Goal: Task Accomplishment & Management: Use online tool/utility

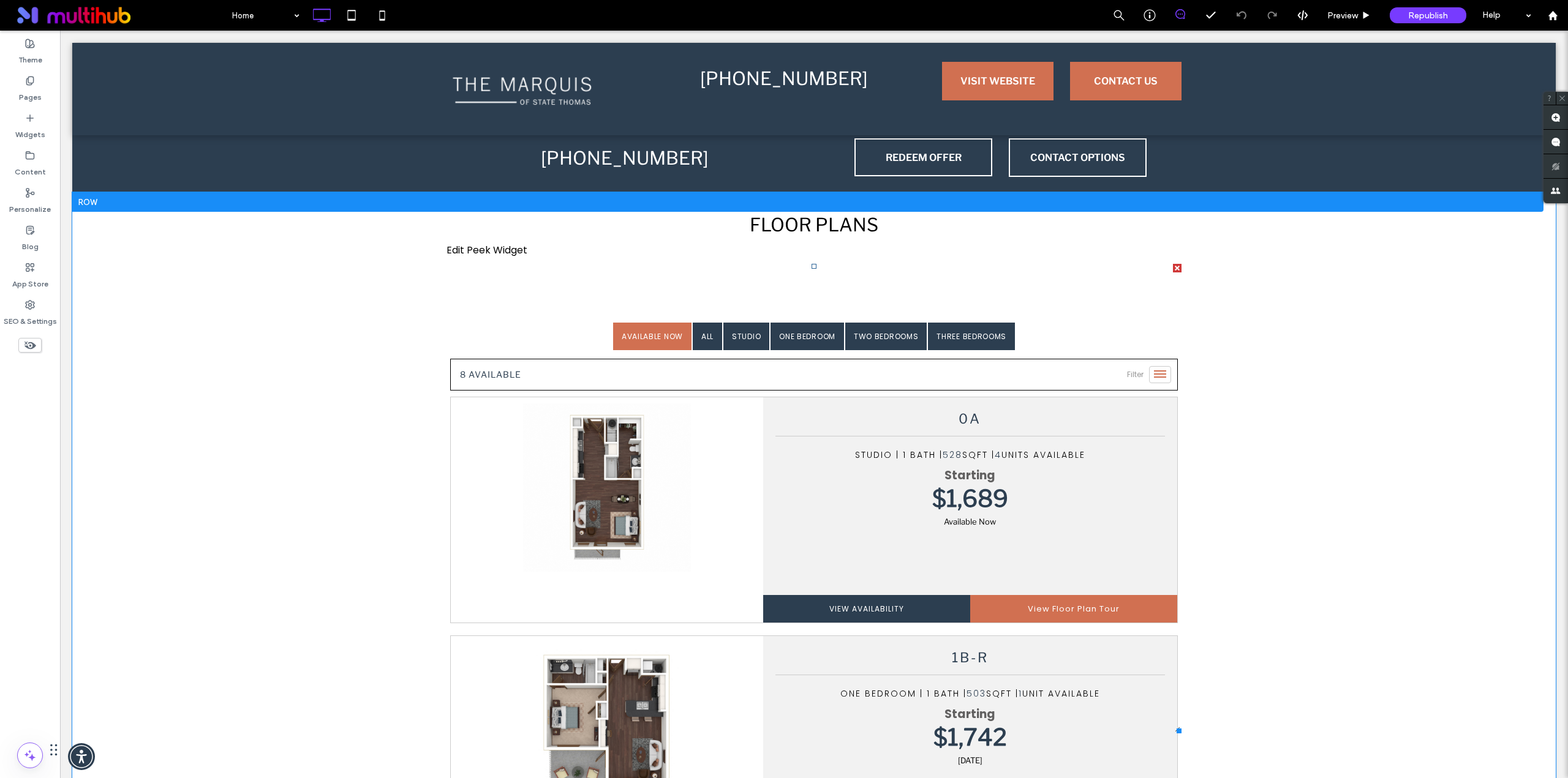
scroll to position [1428, 0]
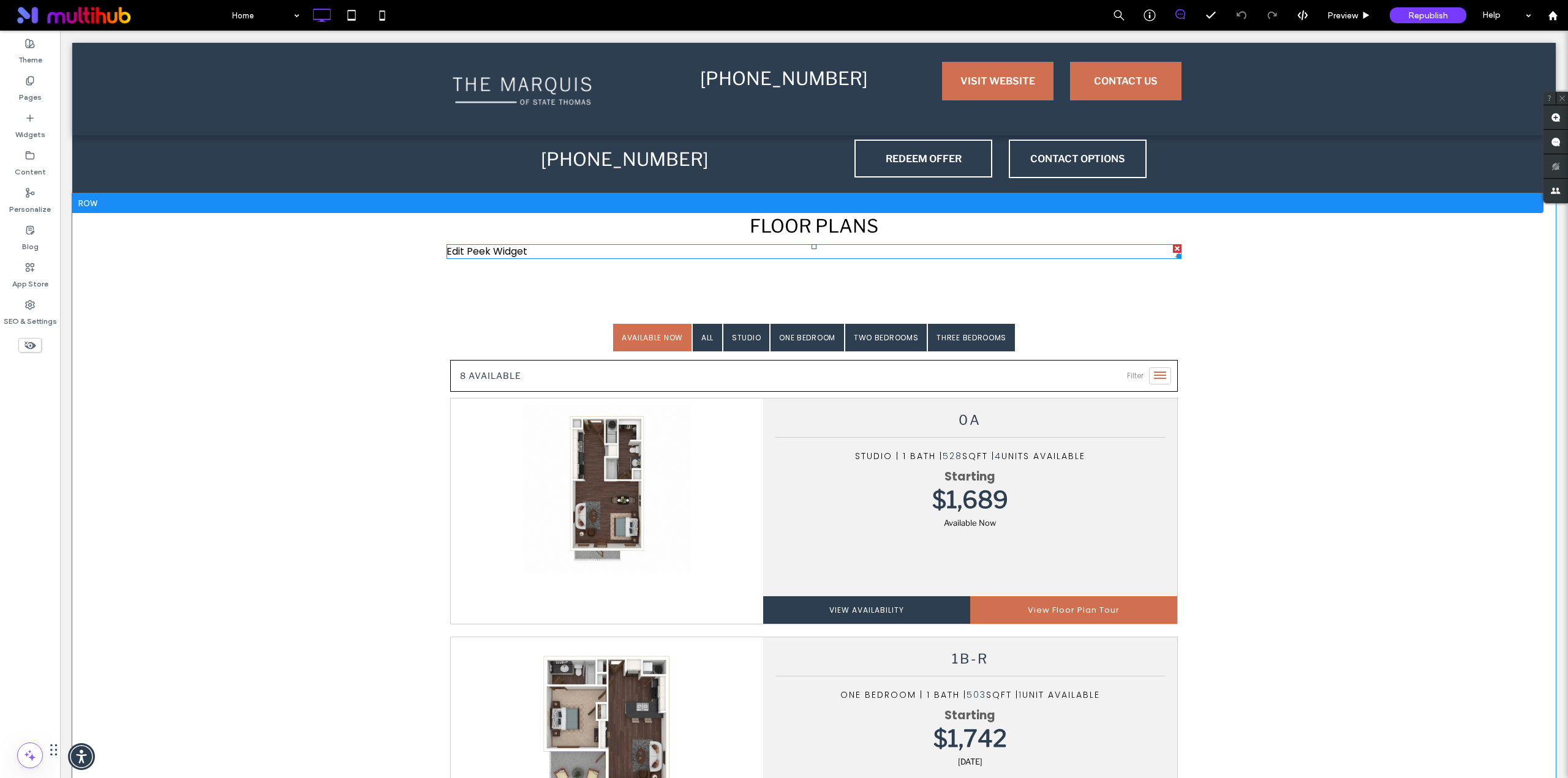
click at [521, 252] on span at bounding box center [814, 251] width 735 height 14
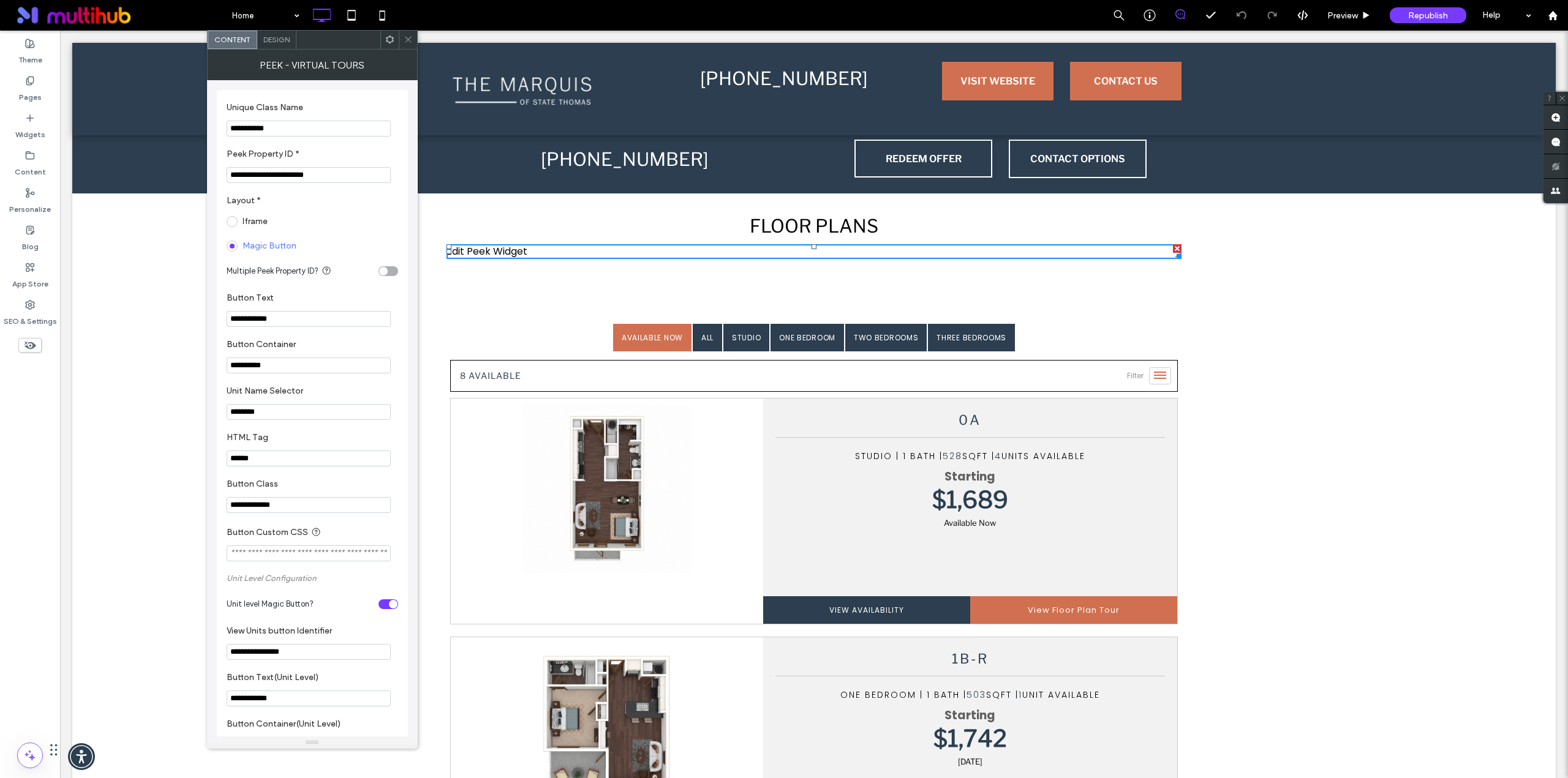
click at [409, 41] on icon at bounding box center [408, 40] width 10 height 10
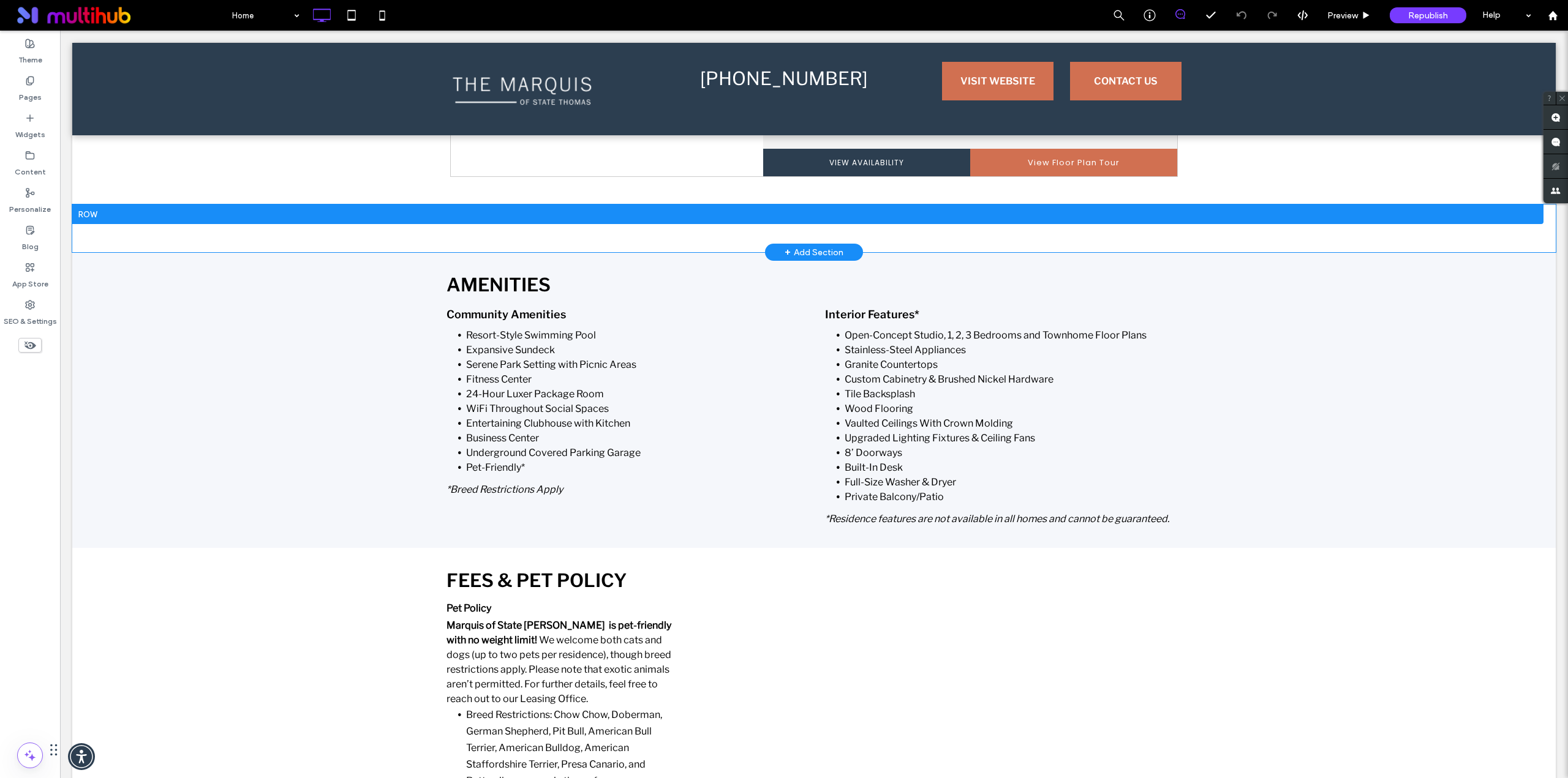
scroll to position [3673, 0]
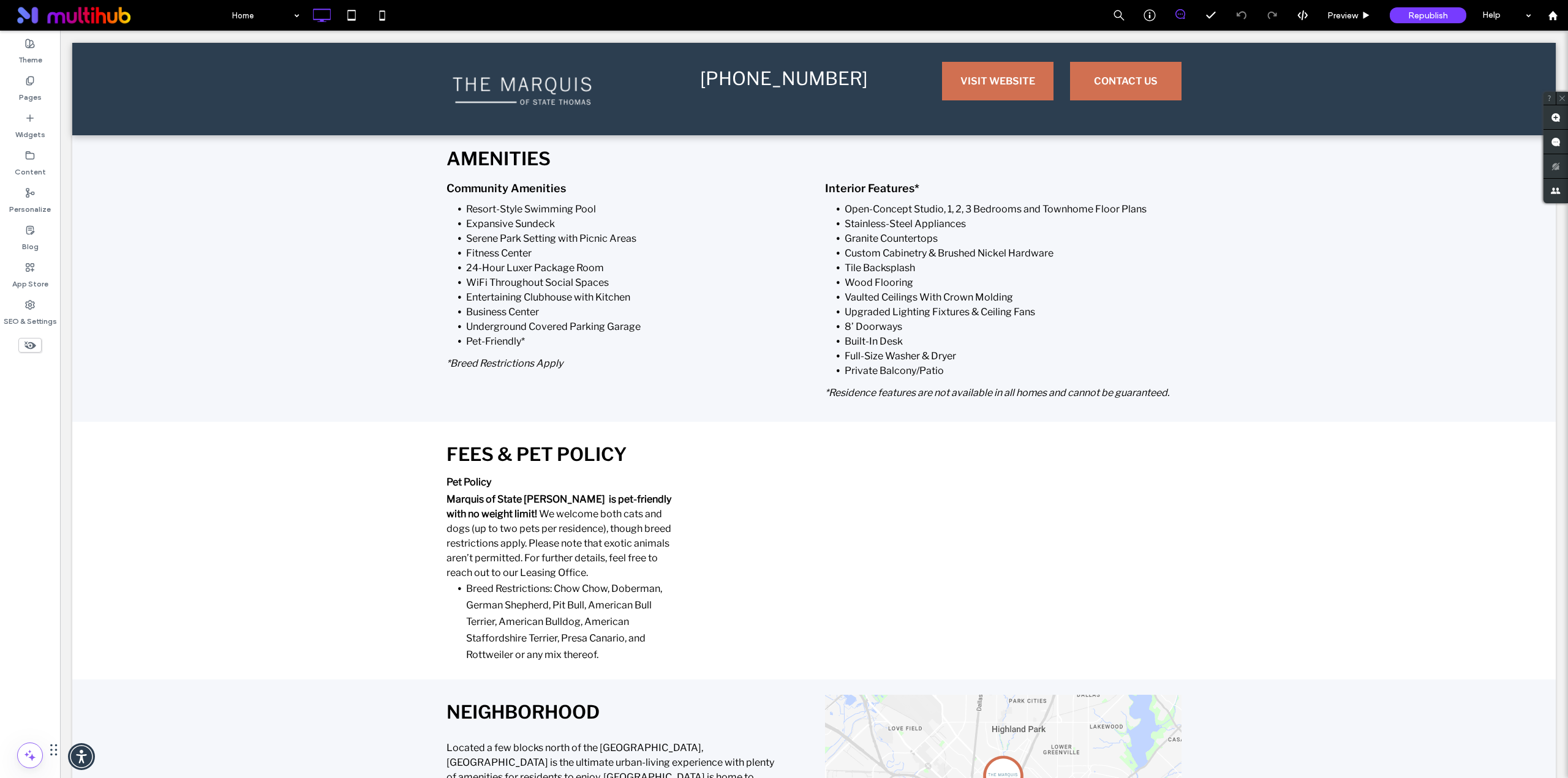
click at [37, 342] on span at bounding box center [30, 345] width 23 height 14
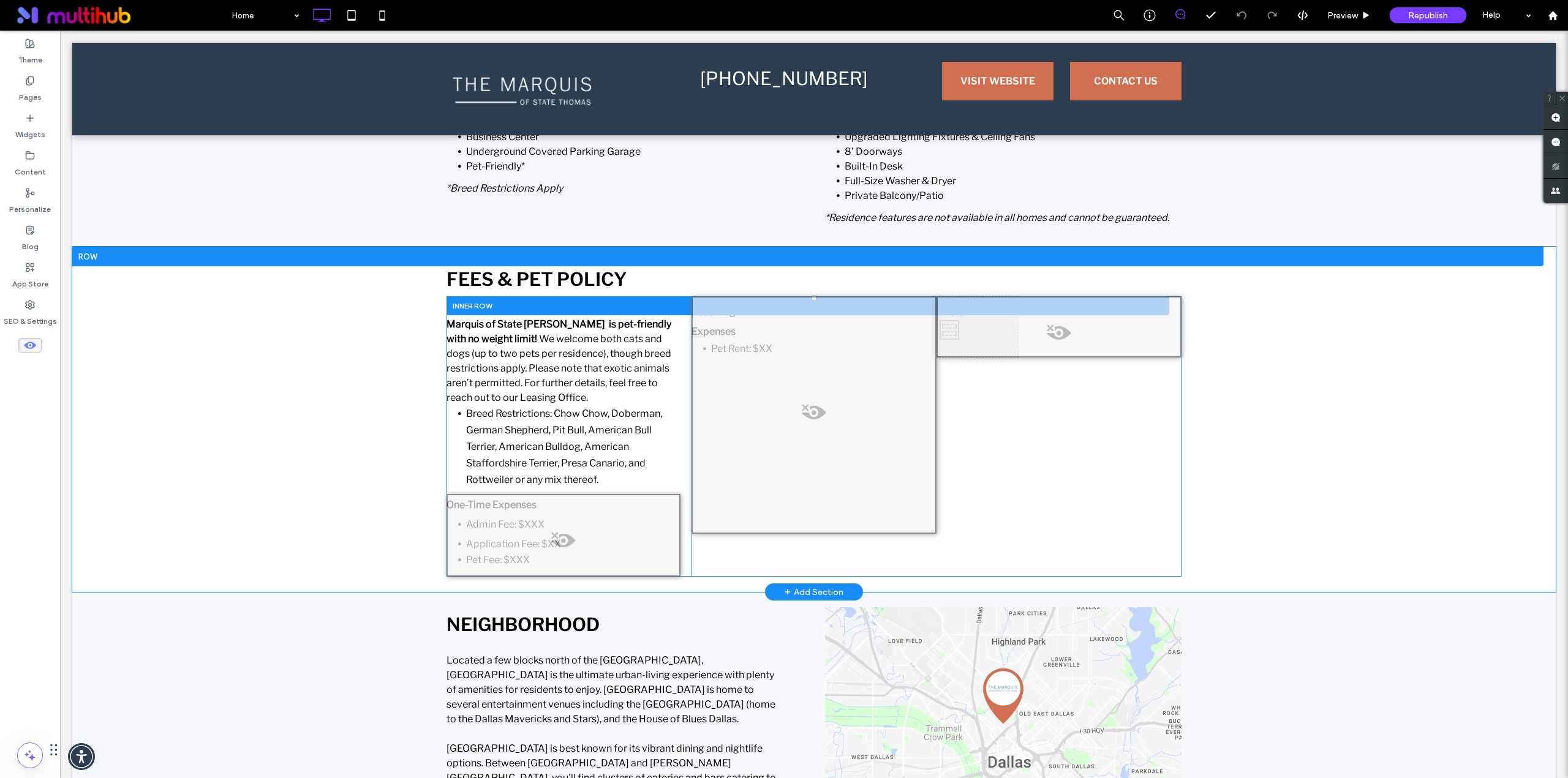
scroll to position [5153, 0]
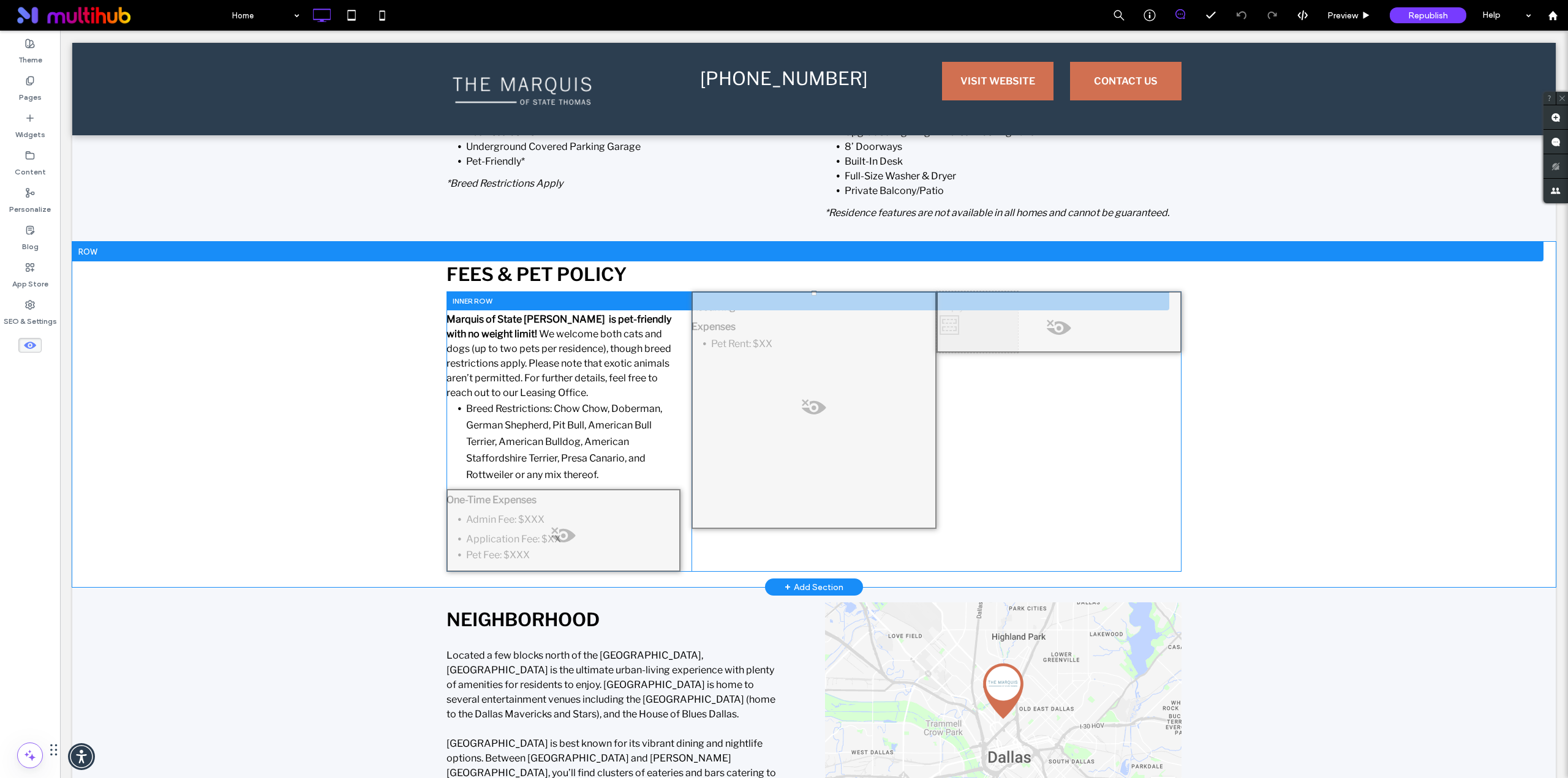
click at [553, 533] on span at bounding box center [563, 538] width 231 height 24
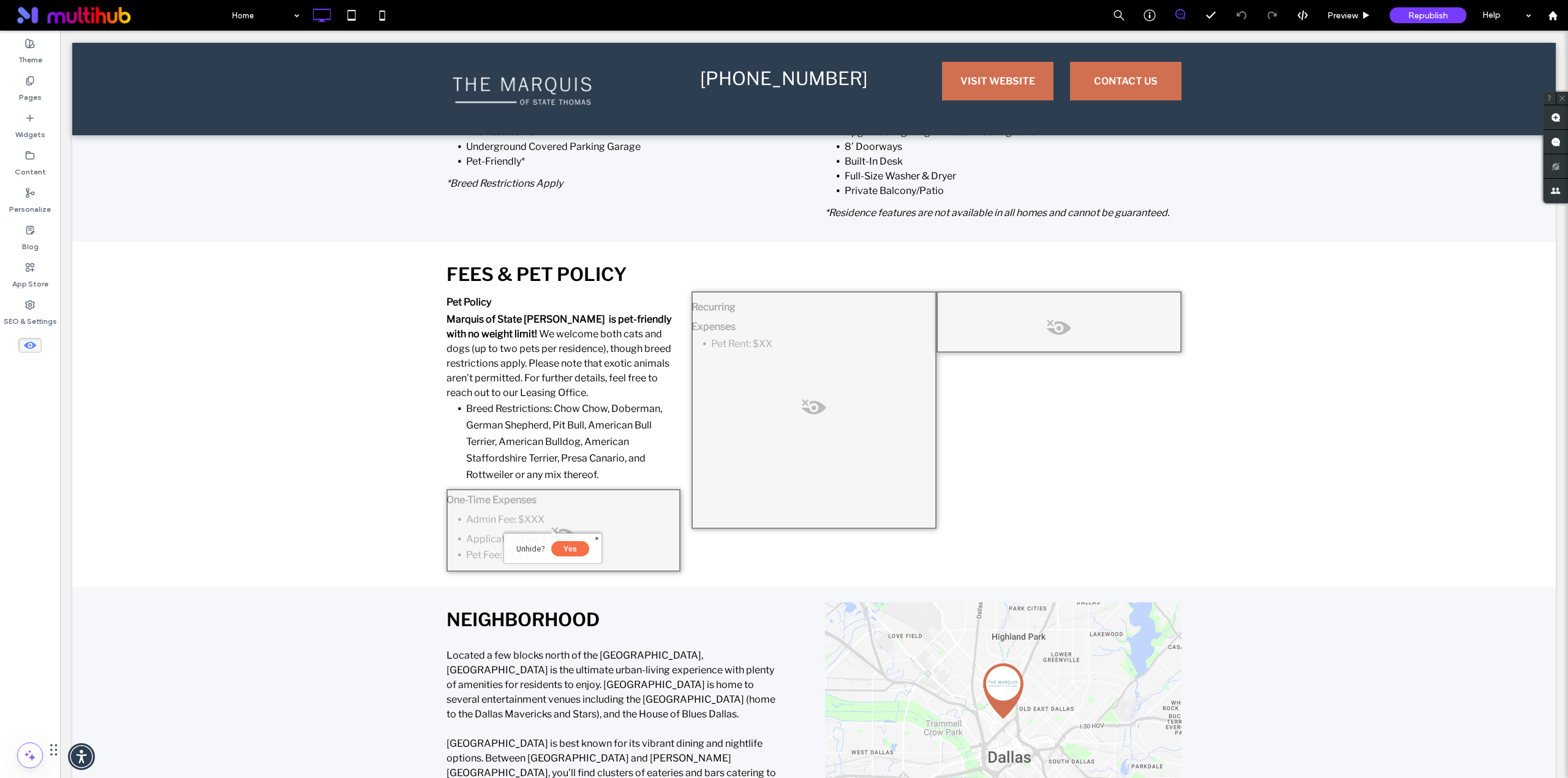
click at [573, 551] on button "Yes" at bounding box center [569, 549] width 38 height 15
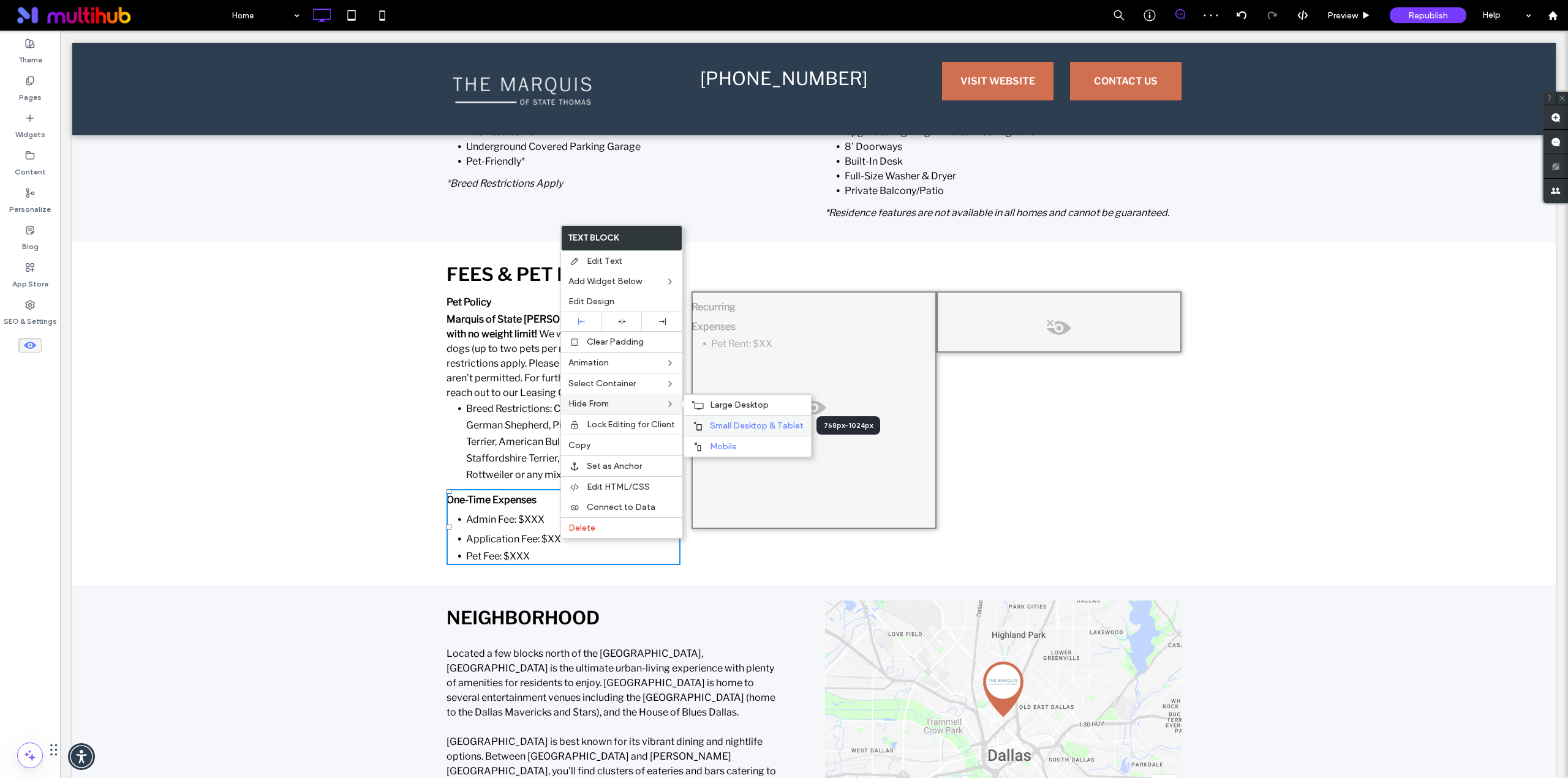
click at [717, 427] on span "Small Desktop & Tablet" at bounding box center [756, 425] width 94 height 11
click at [731, 445] on span "Mobile" at bounding box center [723, 446] width 27 height 11
click at [808, 402] on span at bounding box center [813, 410] width 242 height 24
click at [818, 414] on button "Yes" at bounding box center [825, 417] width 38 height 15
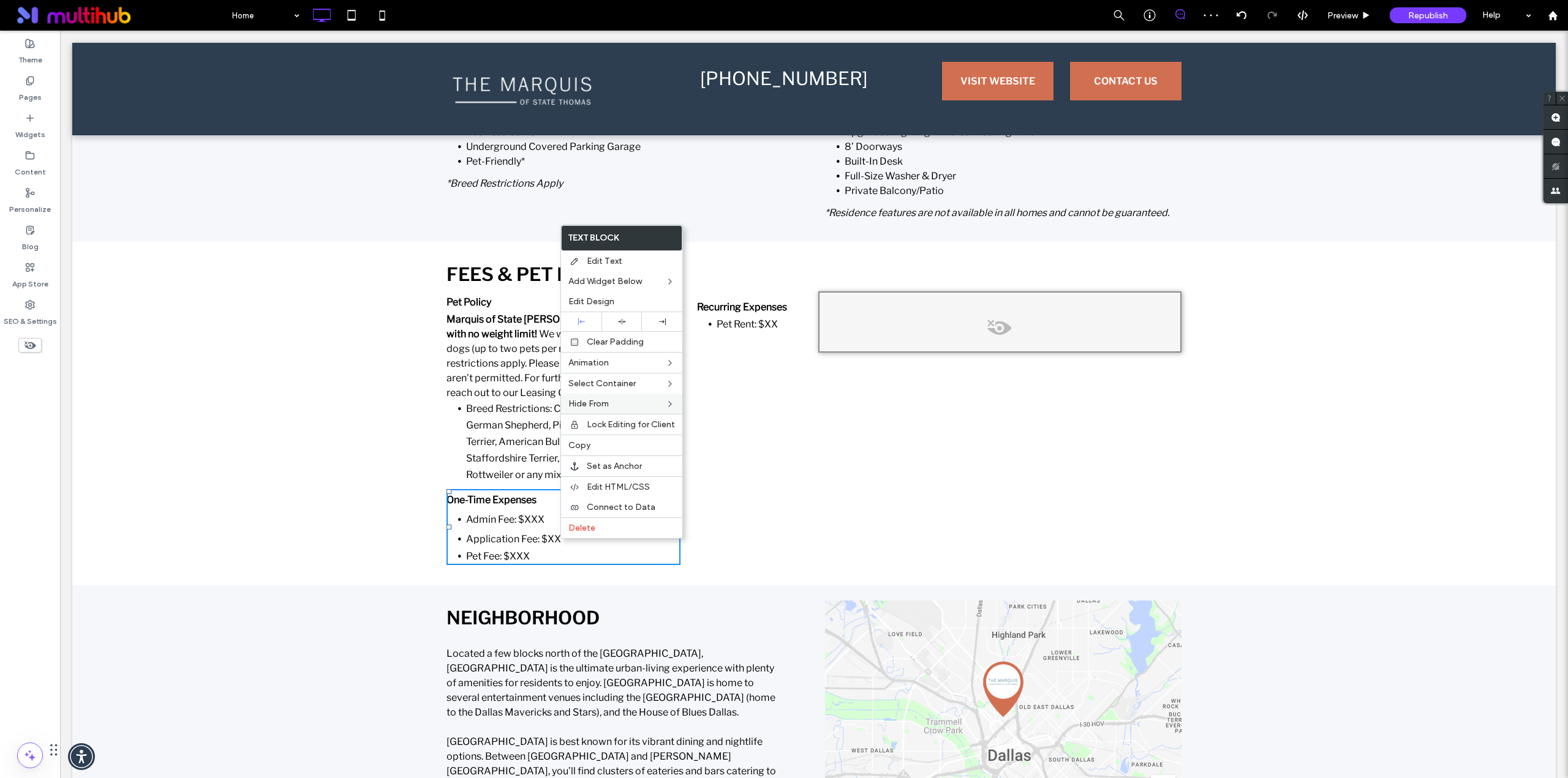
click at [992, 321] on span at bounding box center [1000, 331] width 361 height 24
drag, startPoint x: 1003, startPoint y: 336, endPoint x: 1038, endPoint y: 384, distance: 59.4
click at [1003, 336] on button "Yes" at bounding box center [1009, 337] width 38 height 15
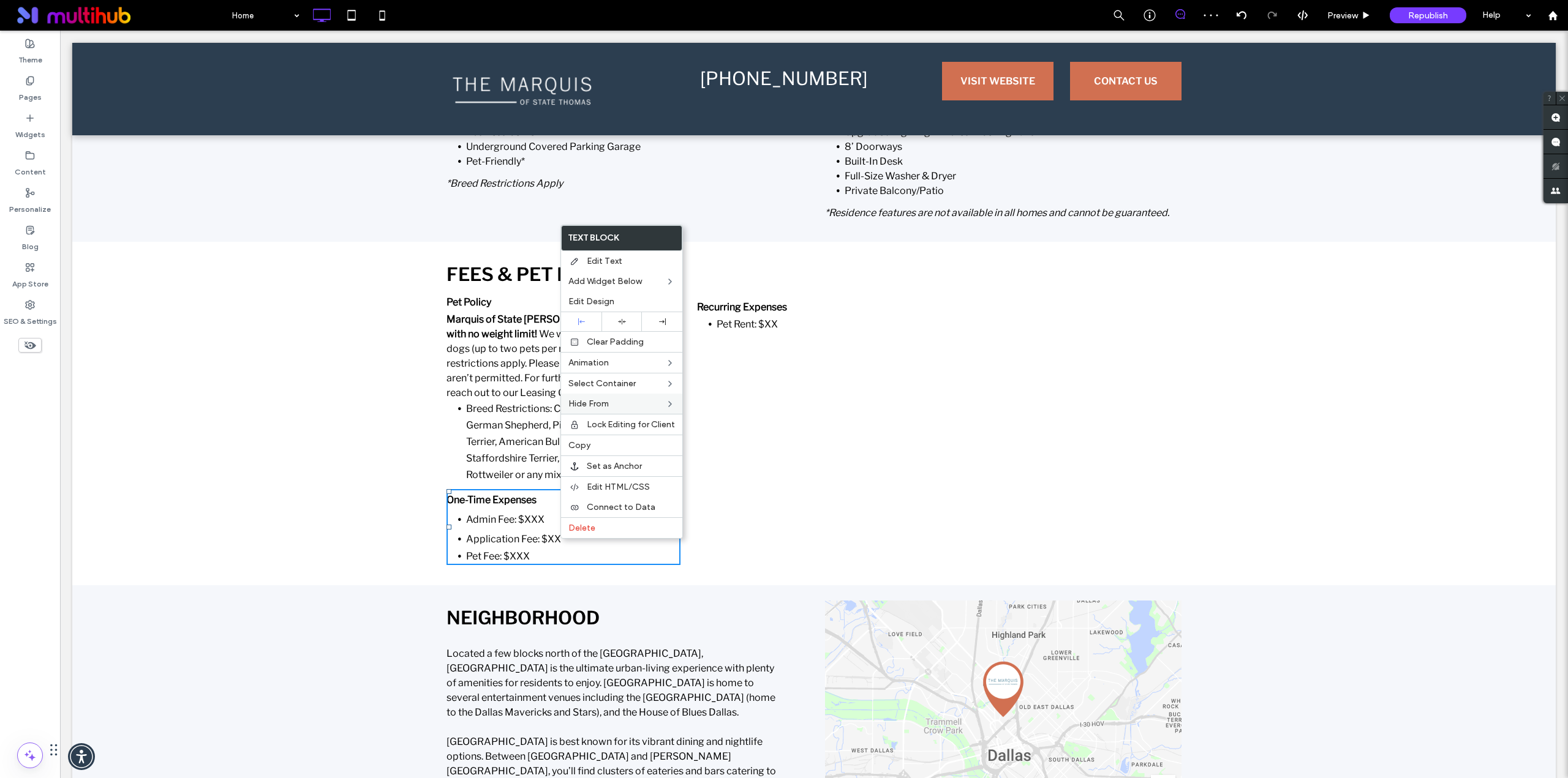
click at [763, 389] on div "Recurring Expenses Pet Rent: $XX Click To Paste Click To Paste Click To Paste C…" at bounding box center [814, 430] width 245 height 279
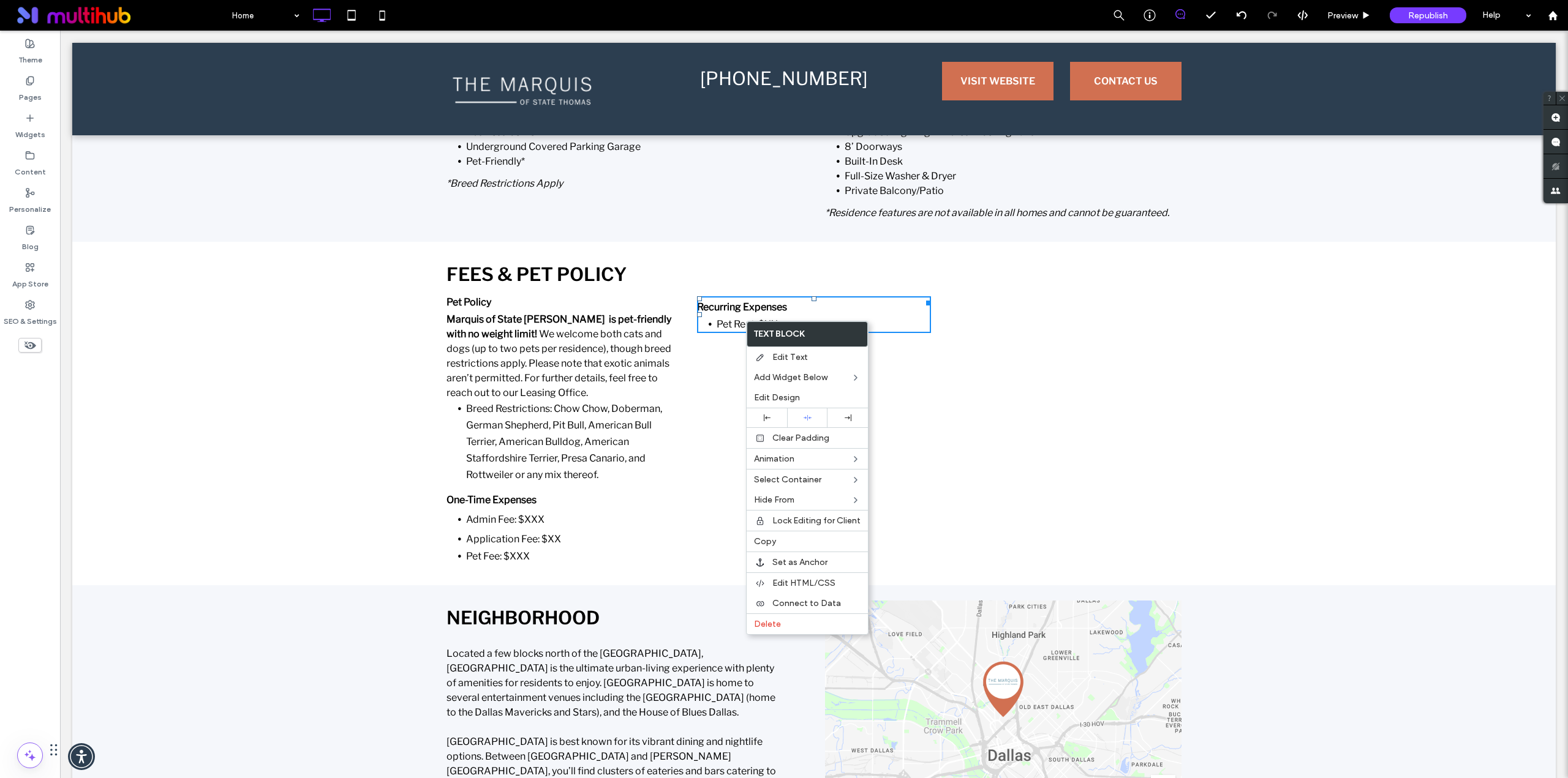
click at [731, 380] on div "Recurring Expenses Pet Rent: $XX Click To Paste Click To Paste Click To Paste C…" at bounding box center [814, 430] width 245 height 279
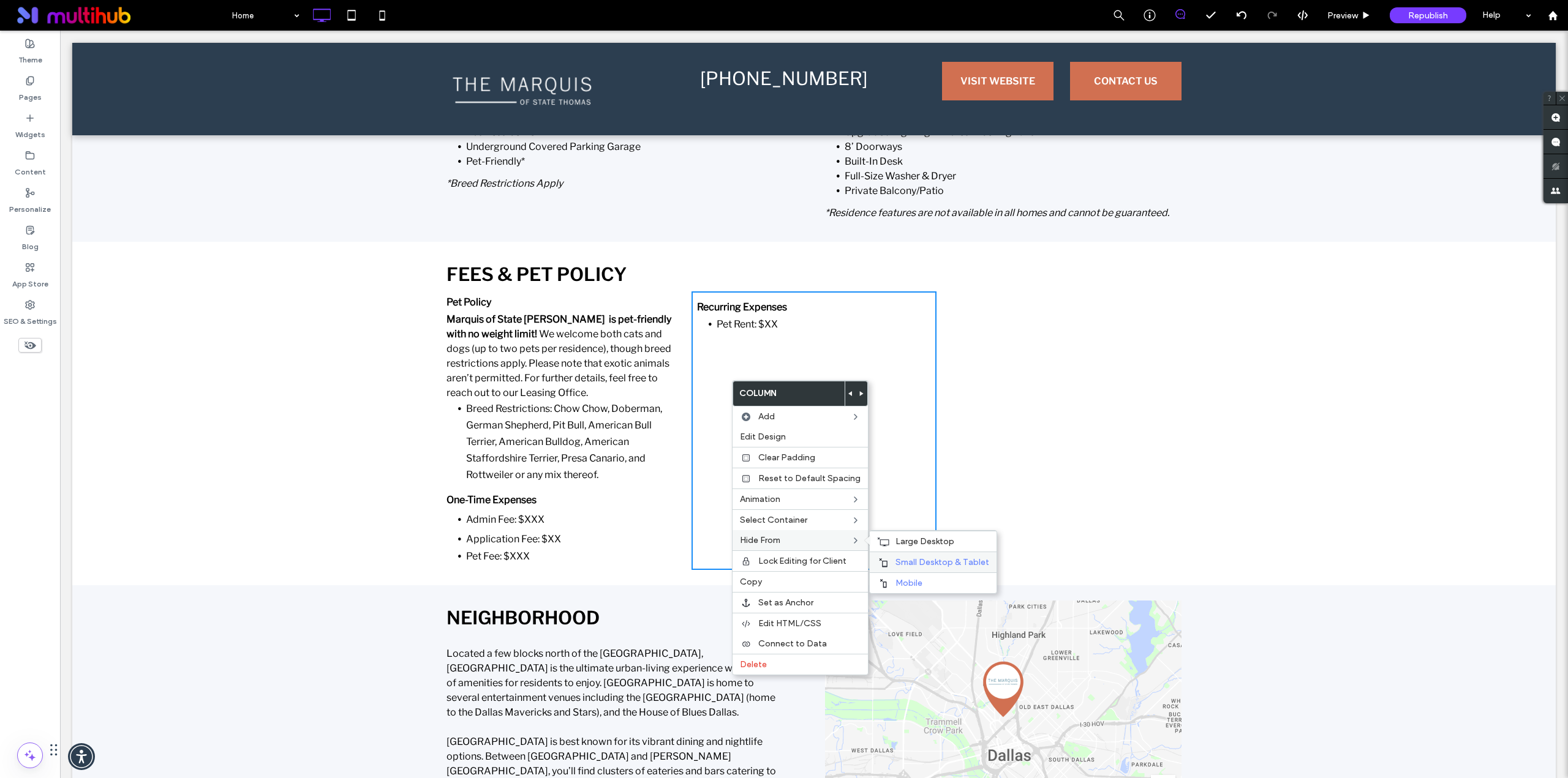
click at [904, 563] on span "Small Desktop & Tablet" at bounding box center [941, 562] width 94 height 11
click at [909, 577] on div "Mobile" at bounding box center [933, 583] width 126 height 21
click at [1011, 388] on div "Click To Paste Click To Paste Click To Paste Click To Paste Click To Paste" at bounding box center [1059, 430] width 245 height 279
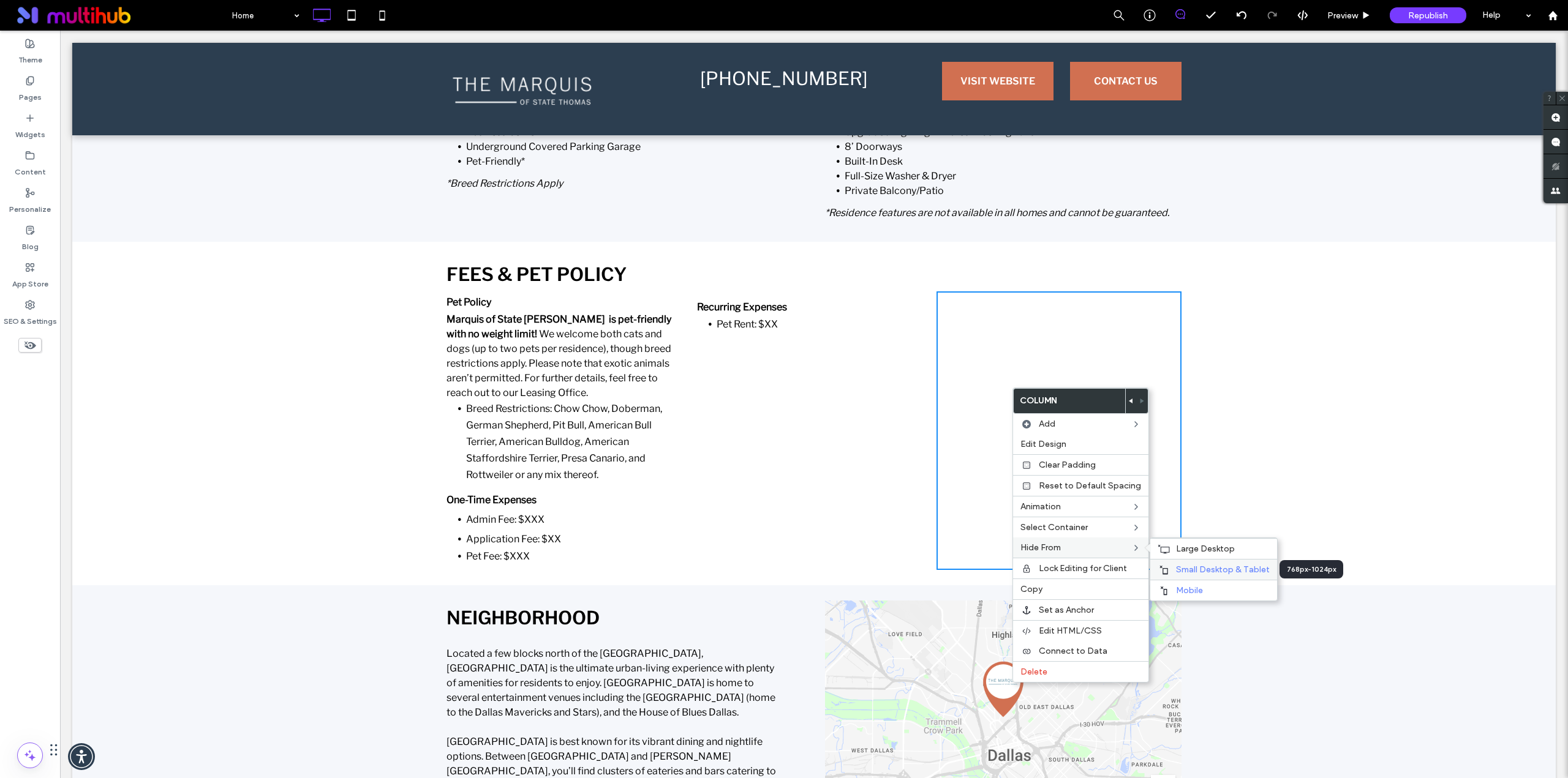
click at [1182, 573] on span "Small Desktop & Tablet" at bounding box center [1222, 569] width 94 height 11
click at [1176, 588] on span "Mobile" at bounding box center [1189, 590] width 27 height 11
click at [820, 422] on div "Recurring Expenses Pet Rent: $XX Click To Paste Click To Paste Click To Paste C…" at bounding box center [814, 430] width 245 height 279
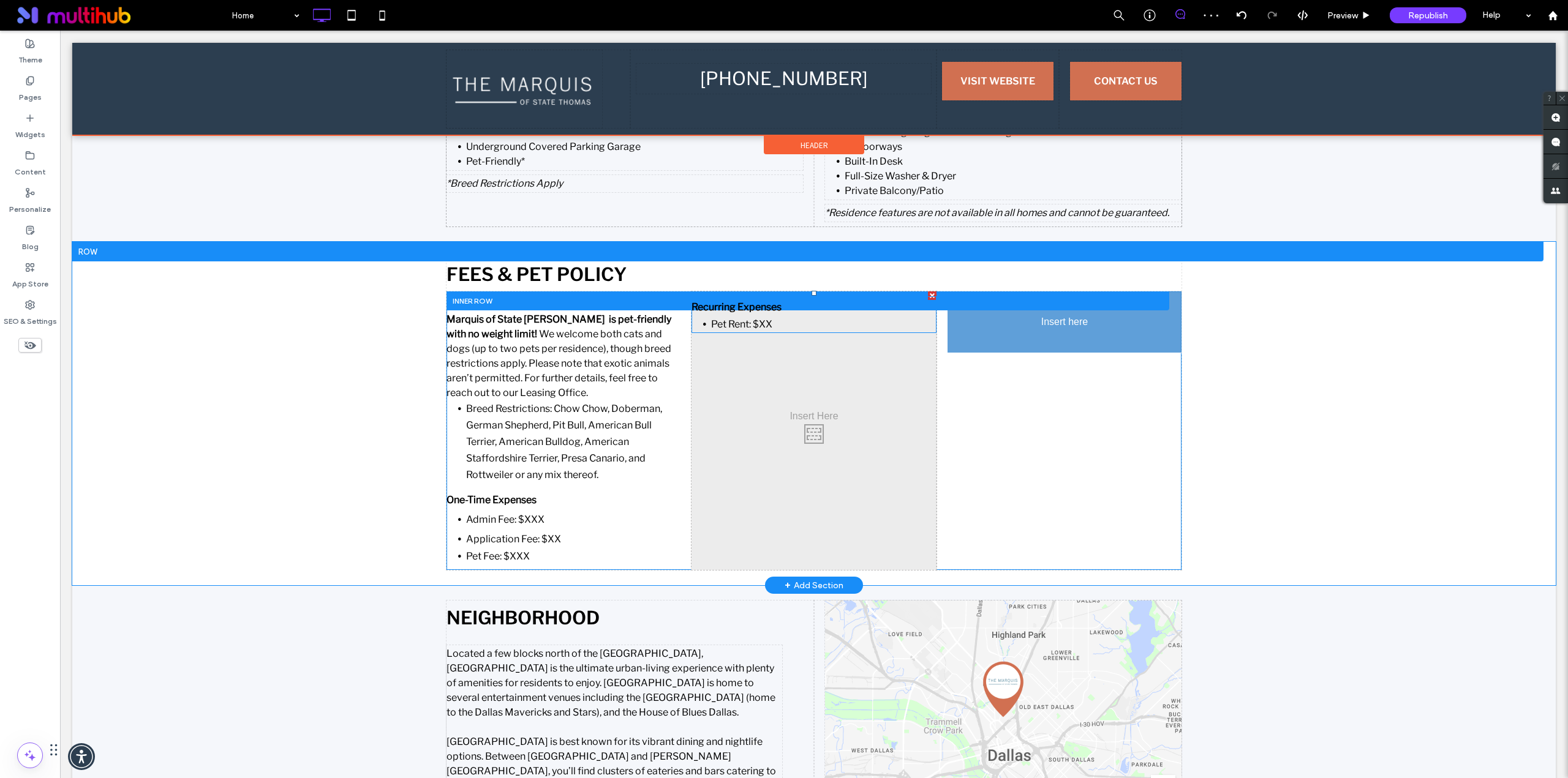
drag, startPoint x: 757, startPoint y: 321, endPoint x: 1076, endPoint y: 418, distance: 333.4
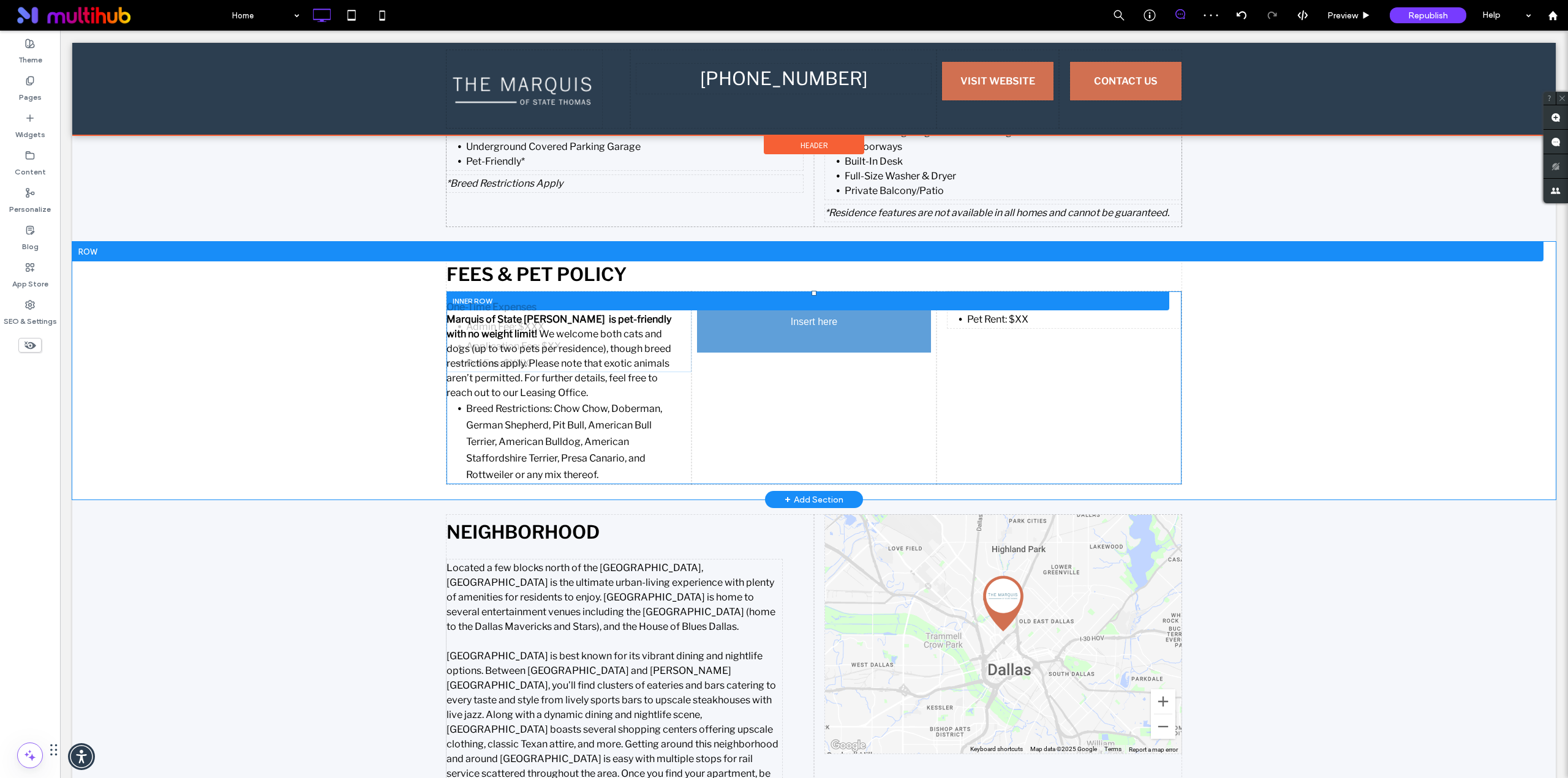
drag, startPoint x: 543, startPoint y: 544, endPoint x: 847, endPoint y: 460, distance: 315.4
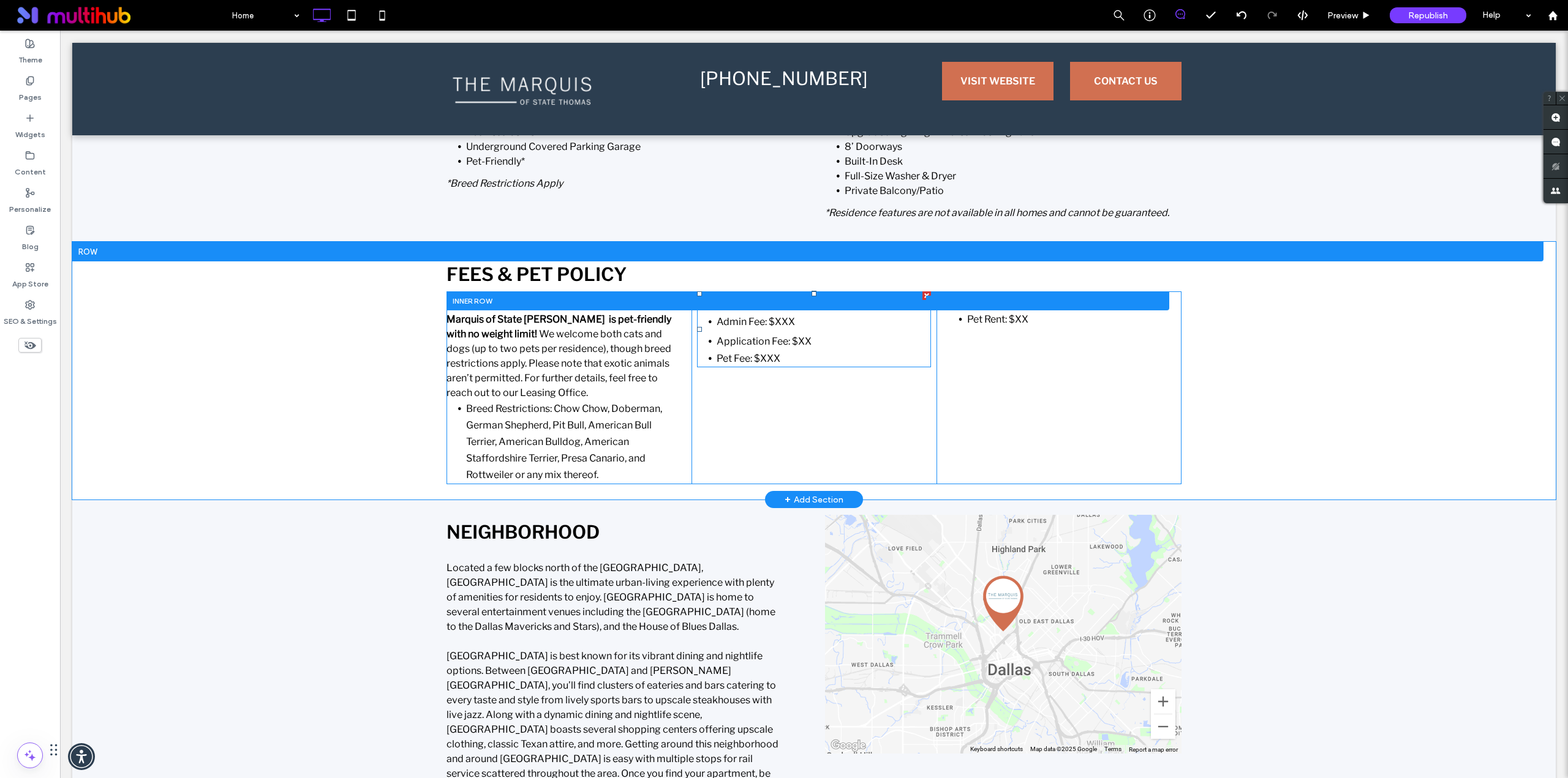
click at [748, 344] on span "Application Fee: $XX" at bounding box center [764, 341] width 95 height 12
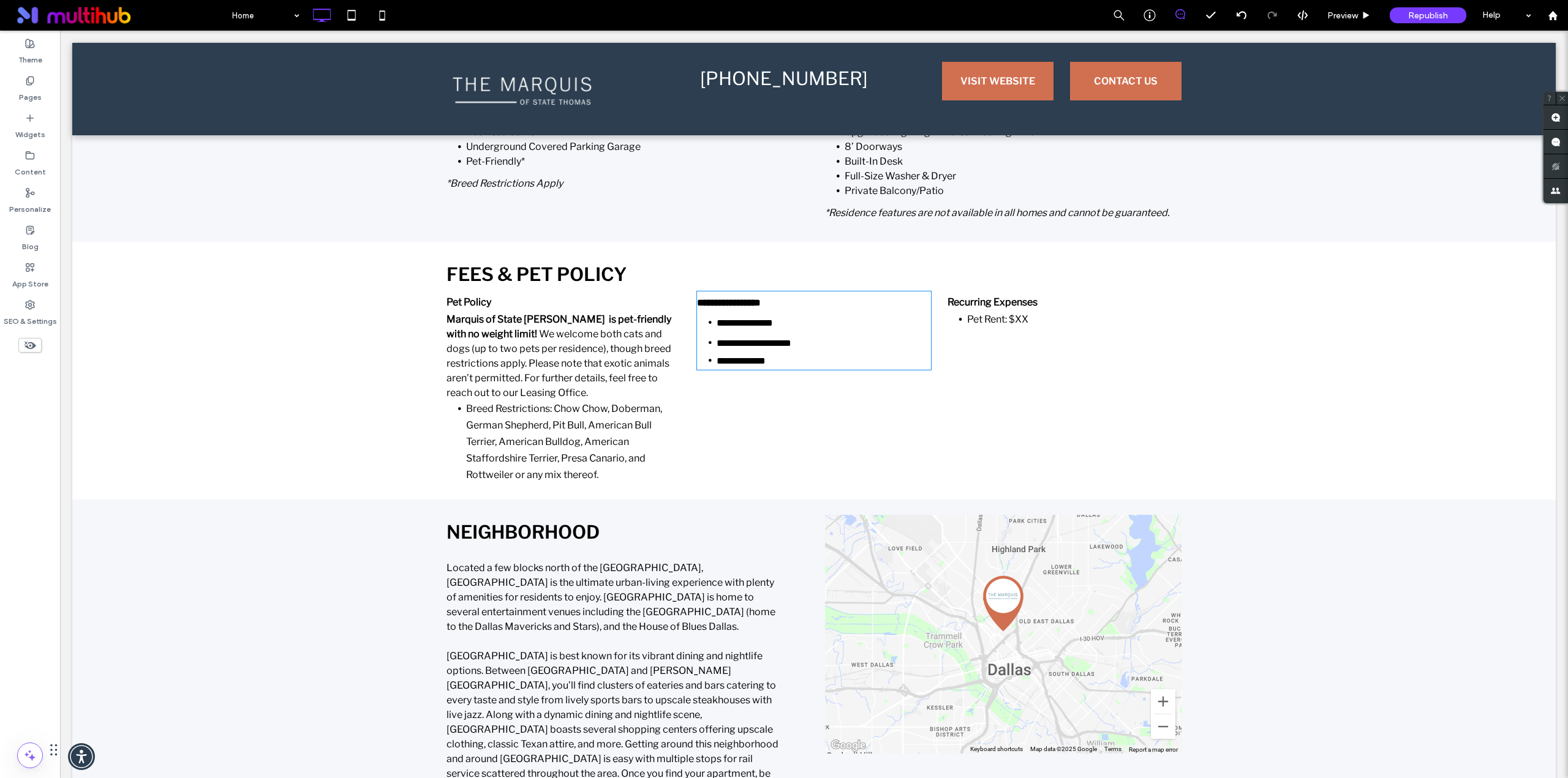
type input "**********"
type input "**"
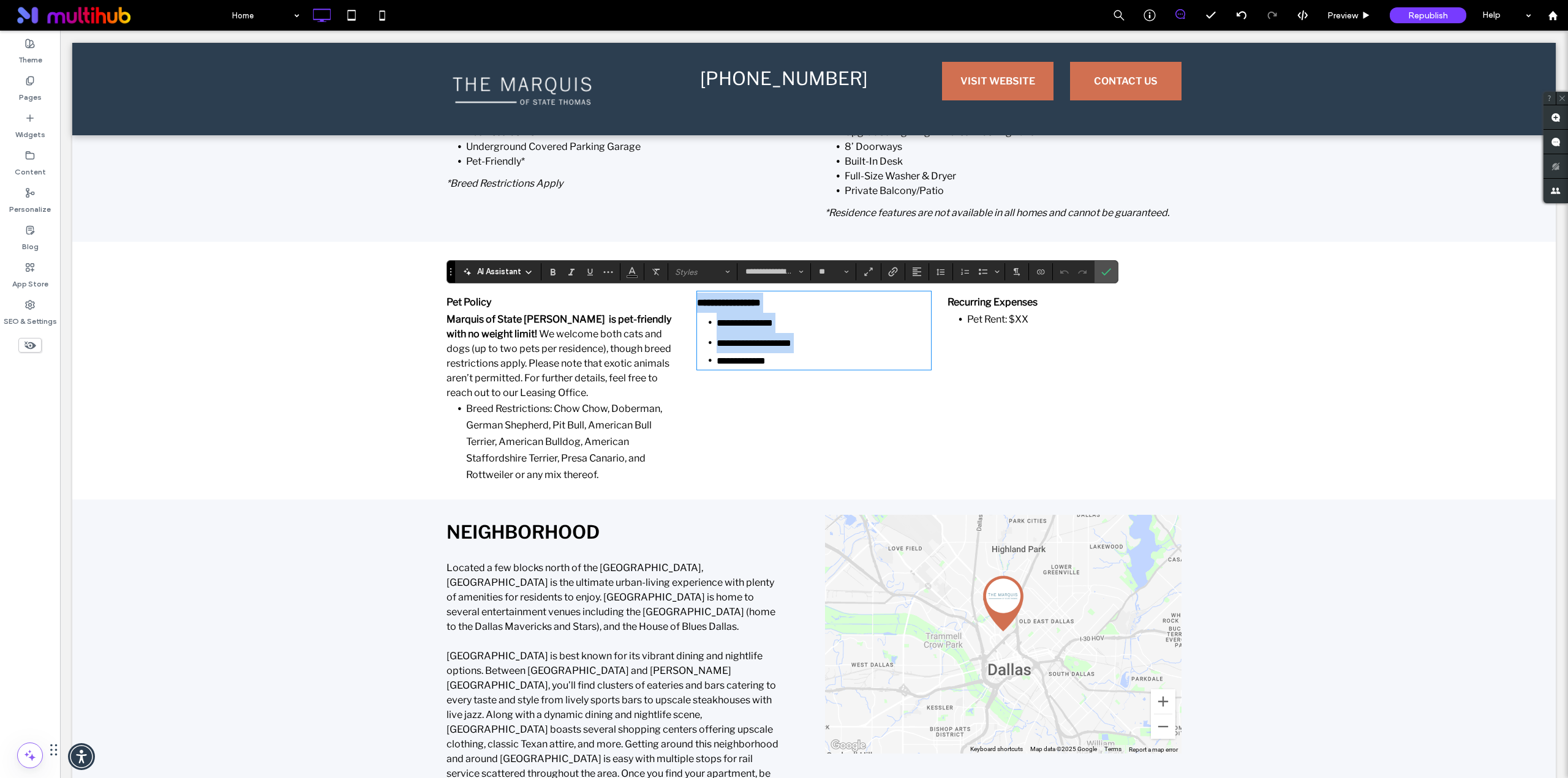
click at [789, 342] on span "**********" at bounding box center [753, 343] width 74 height 10
drag, startPoint x: 795, startPoint y: 340, endPoint x: 809, endPoint y: 340, distance: 14.0
click at [809, 340] on li "**********" at bounding box center [824, 342] width 214 height 20
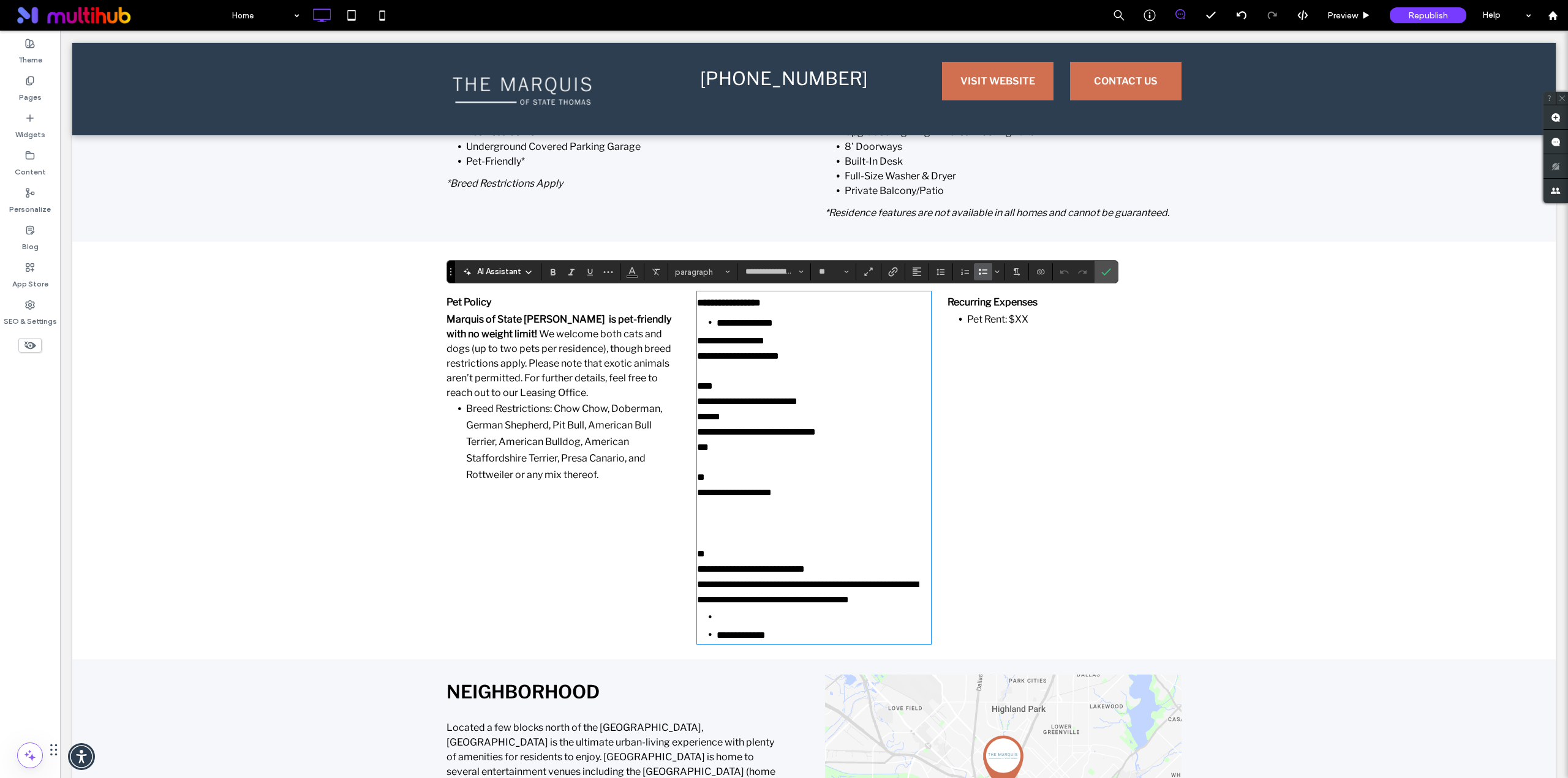
scroll to position [0, 0]
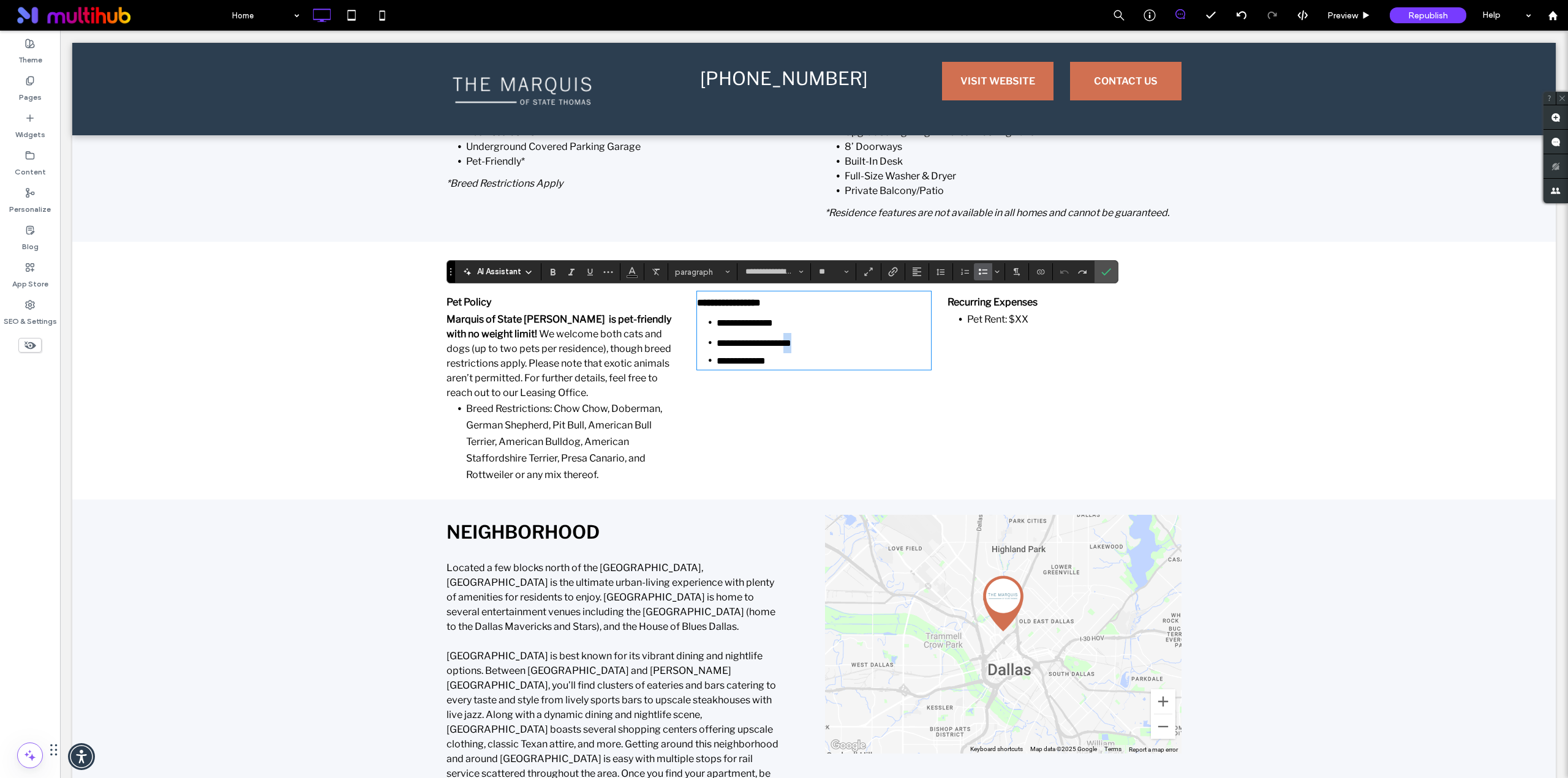
drag, startPoint x: 794, startPoint y: 342, endPoint x: 811, endPoint y: 344, distance: 17.1
click at [811, 344] on li "**********" at bounding box center [824, 342] width 214 height 20
drag, startPoint x: 770, startPoint y: 321, endPoint x: 791, endPoint y: 322, distance: 21.0
click at [791, 322] on li "**********" at bounding box center [824, 322] width 214 height 20
click at [784, 360] on li "**********" at bounding box center [824, 361] width 214 height 15
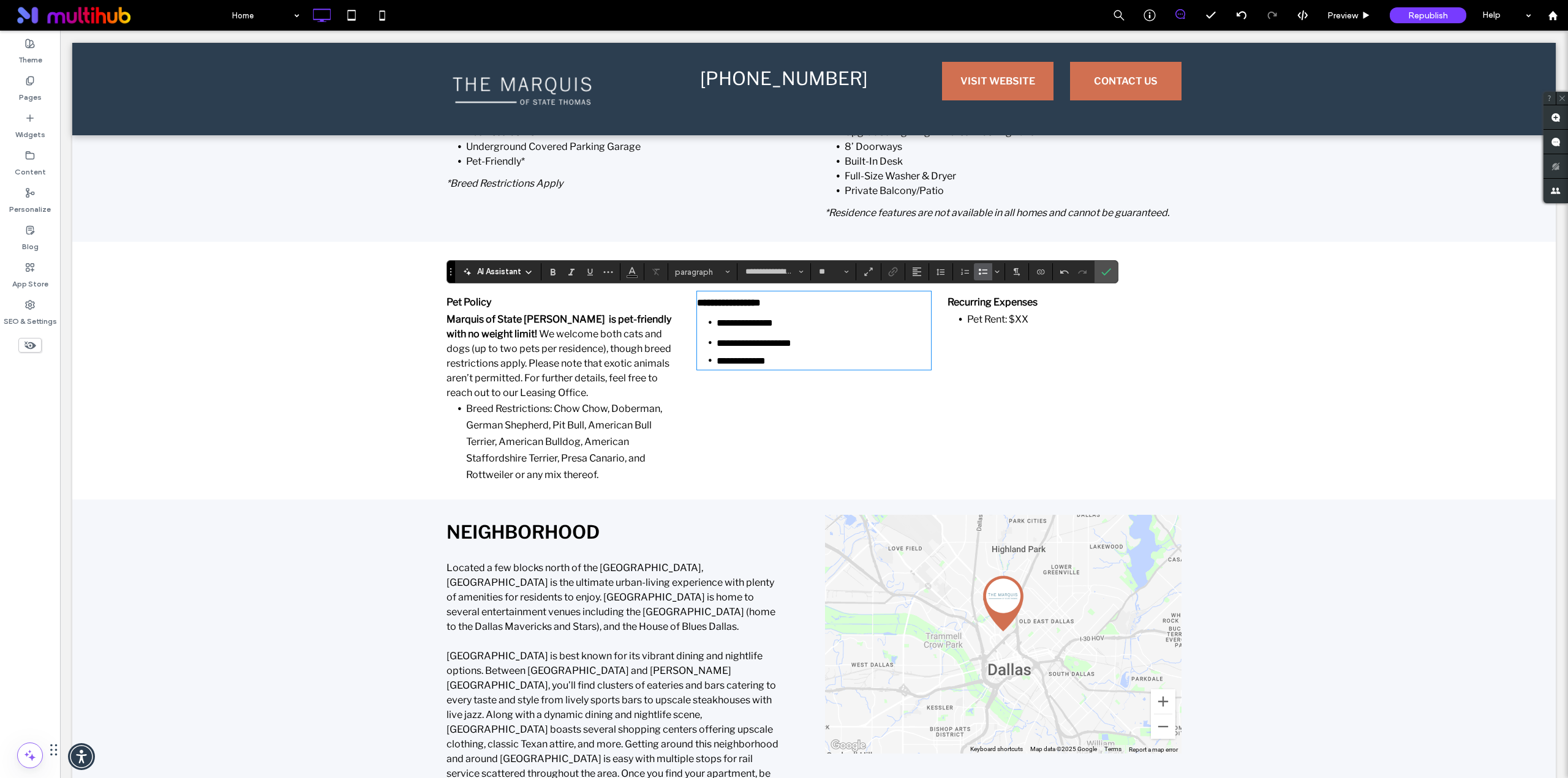
click at [815, 418] on div "**********" at bounding box center [814, 388] width 245 height 193
click at [1113, 273] on label "Confirm" at bounding box center [1105, 272] width 18 height 22
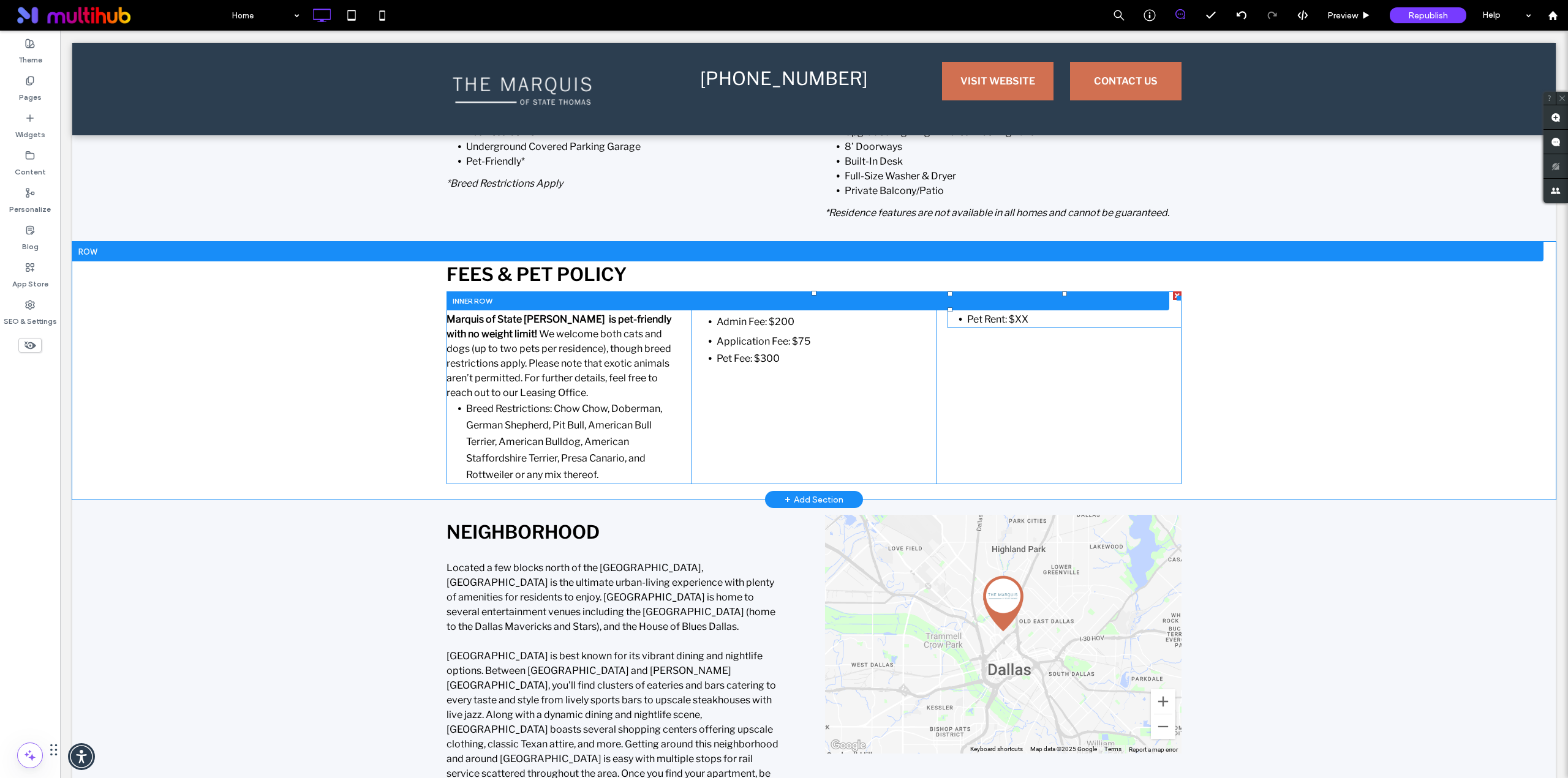
click at [1021, 321] on span "Pet Rent: $XX" at bounding box center [997, 319] width 61 height 12
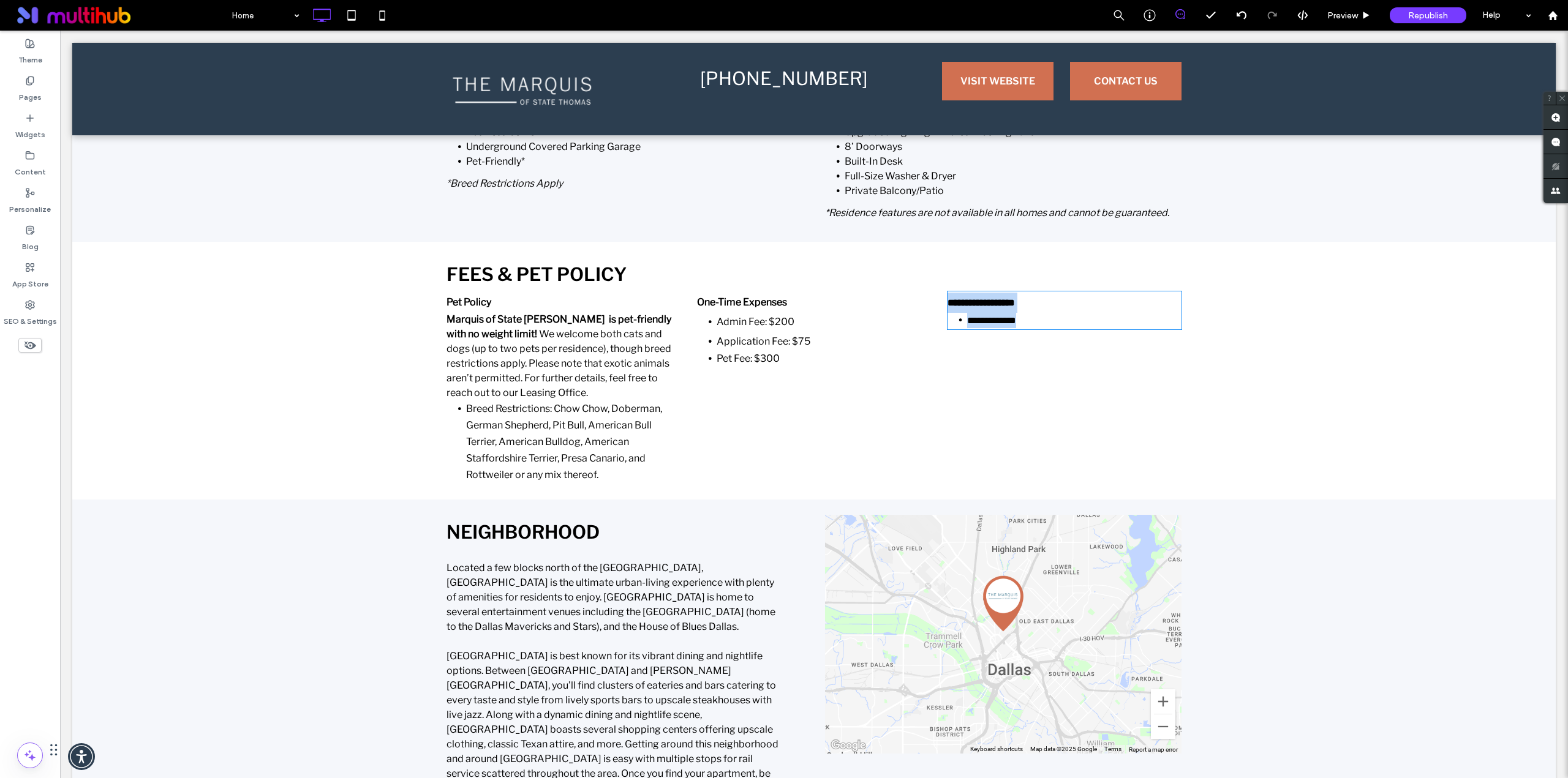
type input "**********"
type input "**"
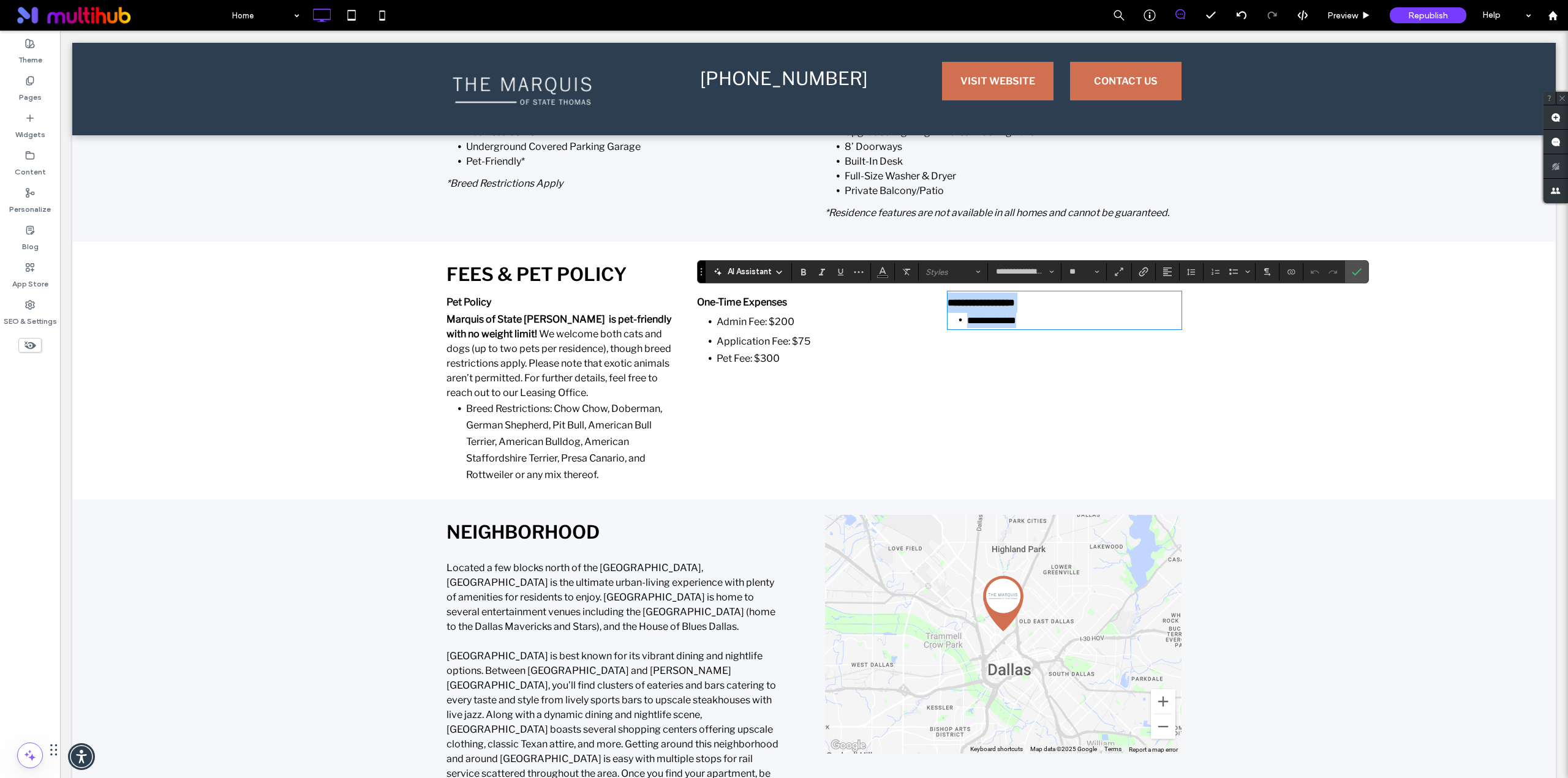
click at [1015, 323] on span "**********" at bounding box center [991, 321] width 49 height 10
drag, startPoint x: 1014, startPoint y: 322, endPoint x: 1028, endPoint y: 321, distance: 14.0
click at [1028, 321] on li "**********" at bounding box center [1074, 320] width 214 height 15
drag, startPoint x: 1351, startPoint y: 276, endPoint x: 1047, endPoint y: 353, distance: 313.6
click at [1351, 276] on icon "Confirm" at bounding box center [1356, 272] width 10 height 10
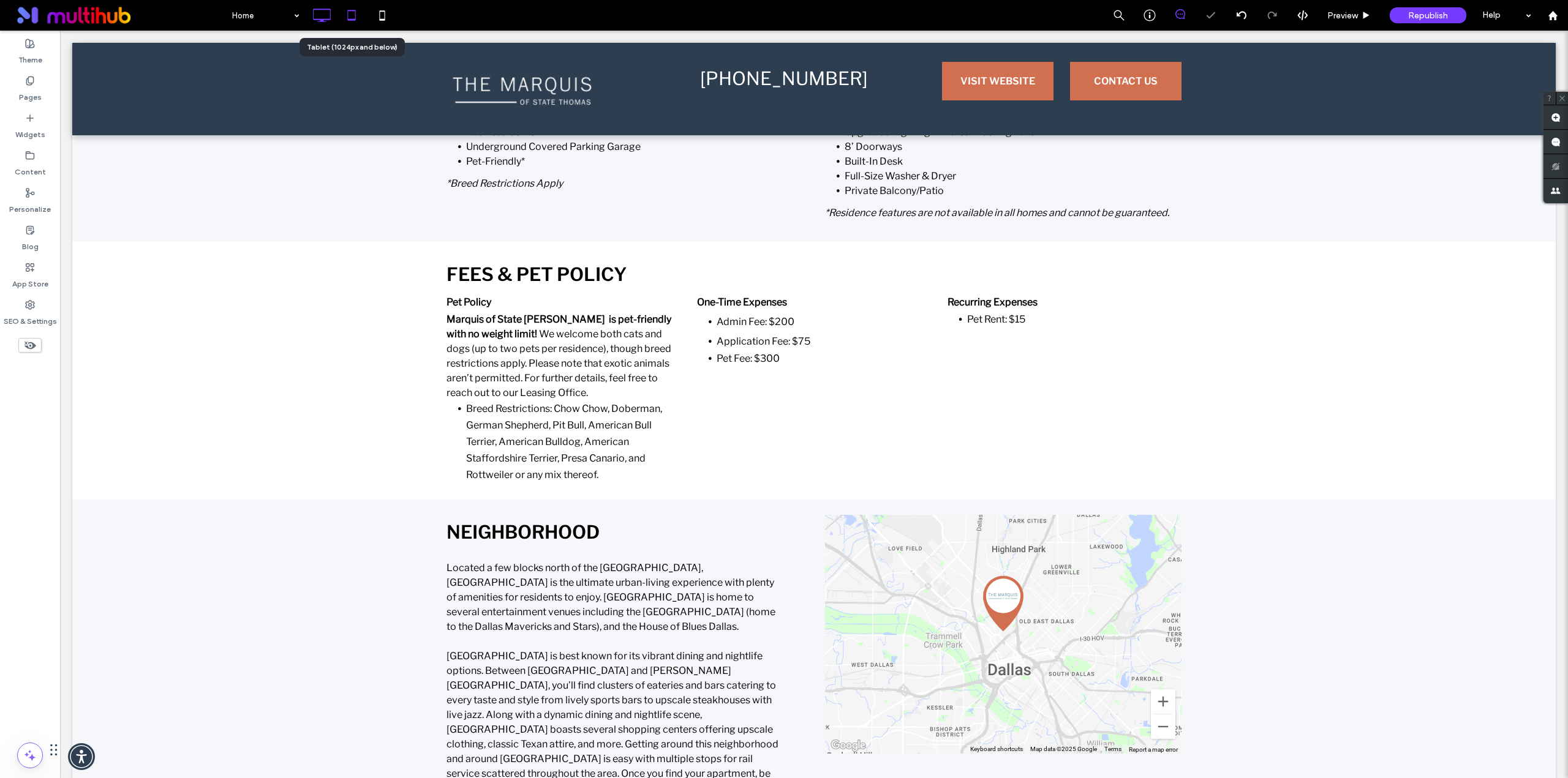
click at [355, 16] on icon at bounding box center [351, 14] width 24 height 24
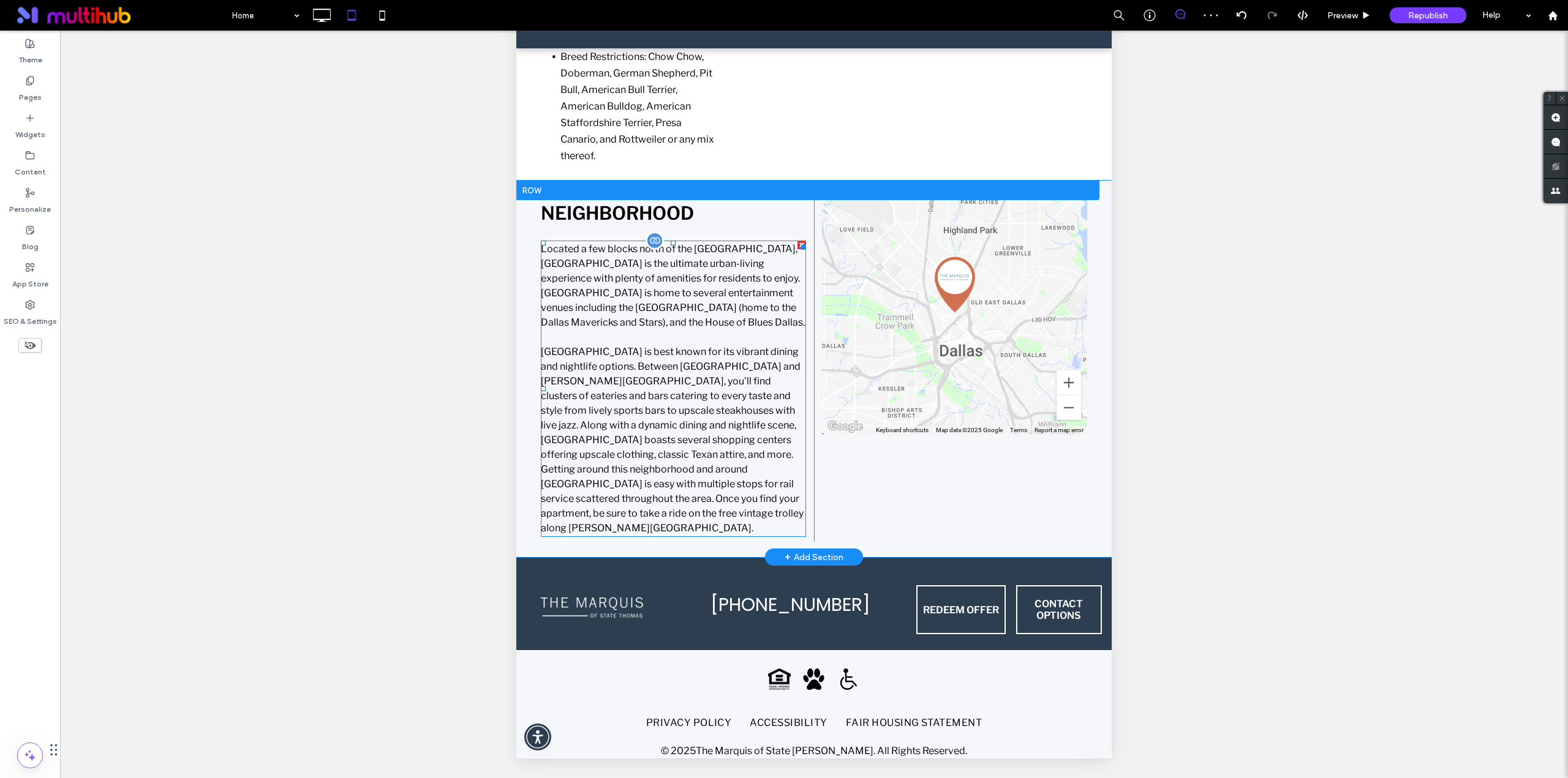
scroll to position [3853, 0]
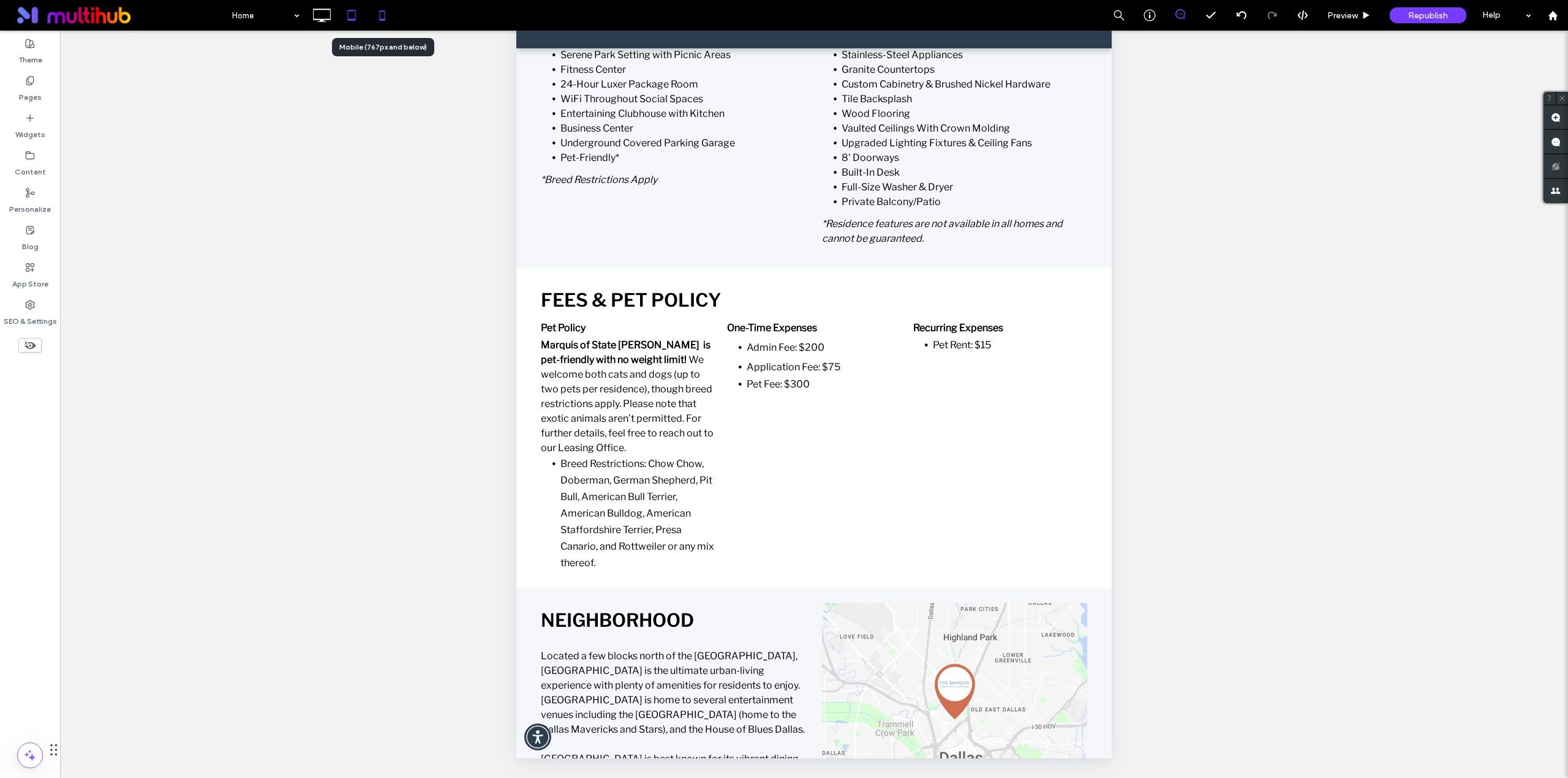
click at [383, 14] on icon at bounding box center [382, 14] width 24 height 24
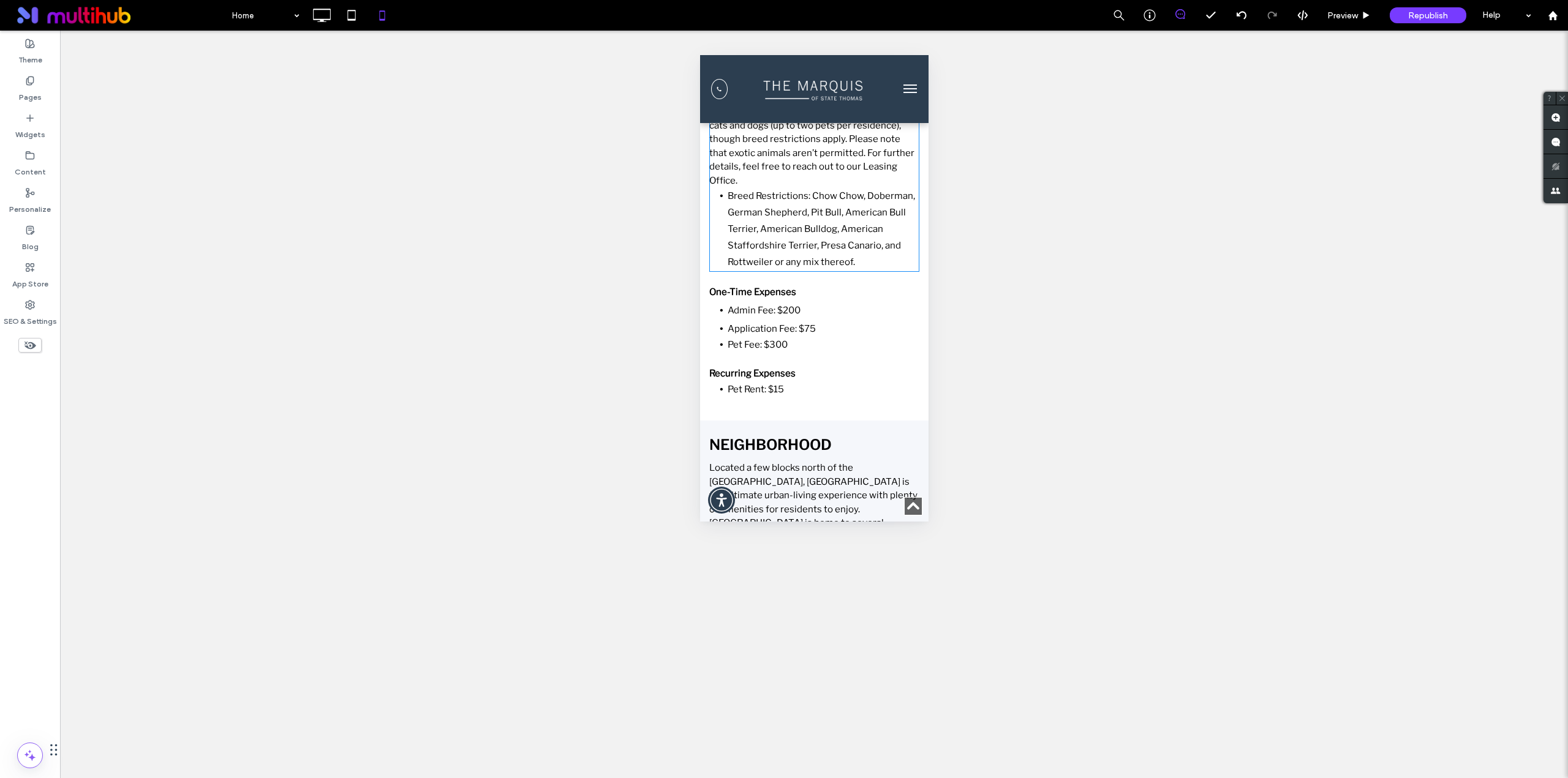
scroll to position [5781, 0]
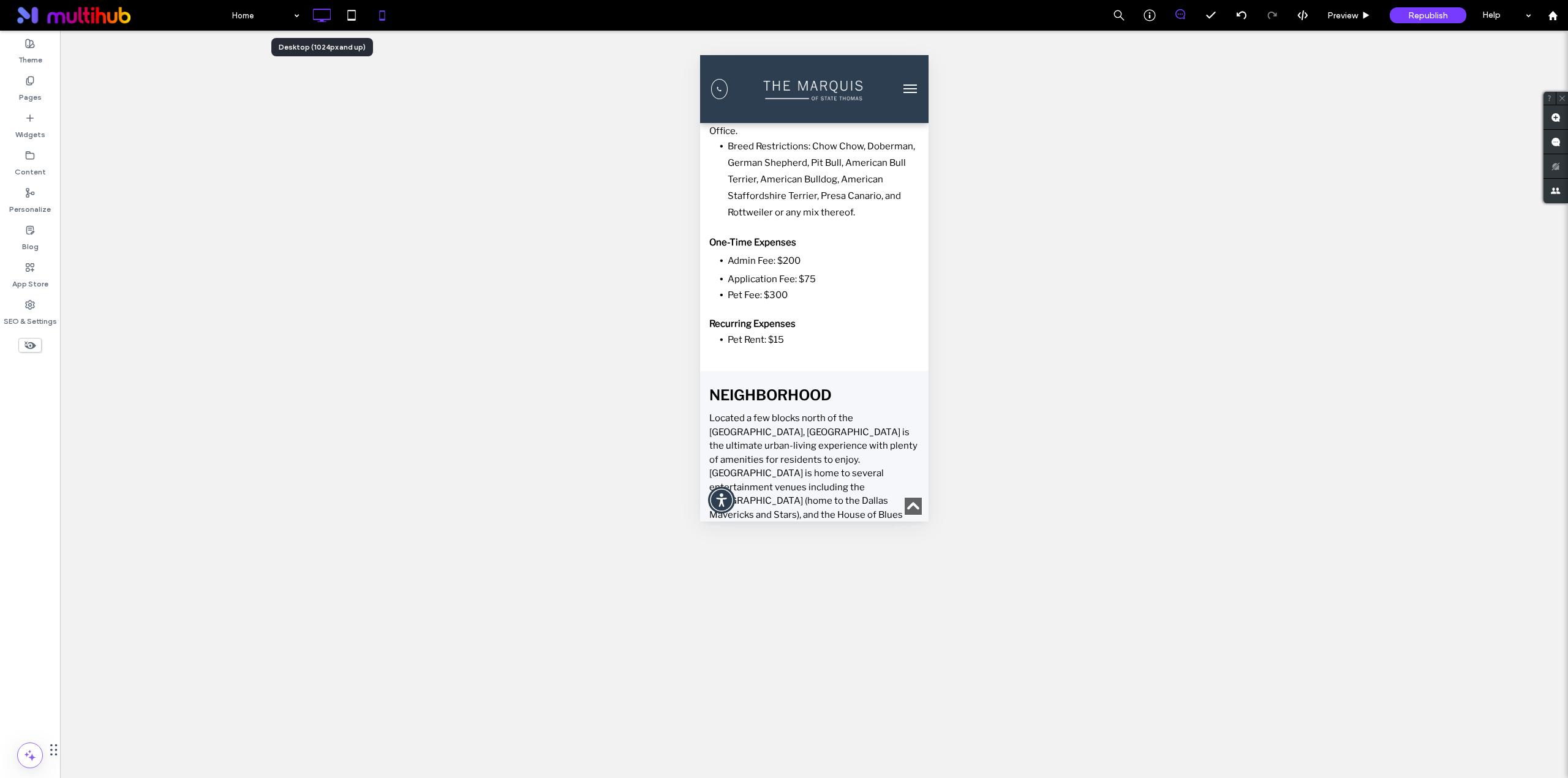
click at [321, 21] on use at bounding box center [321, 15] width 17 height 13
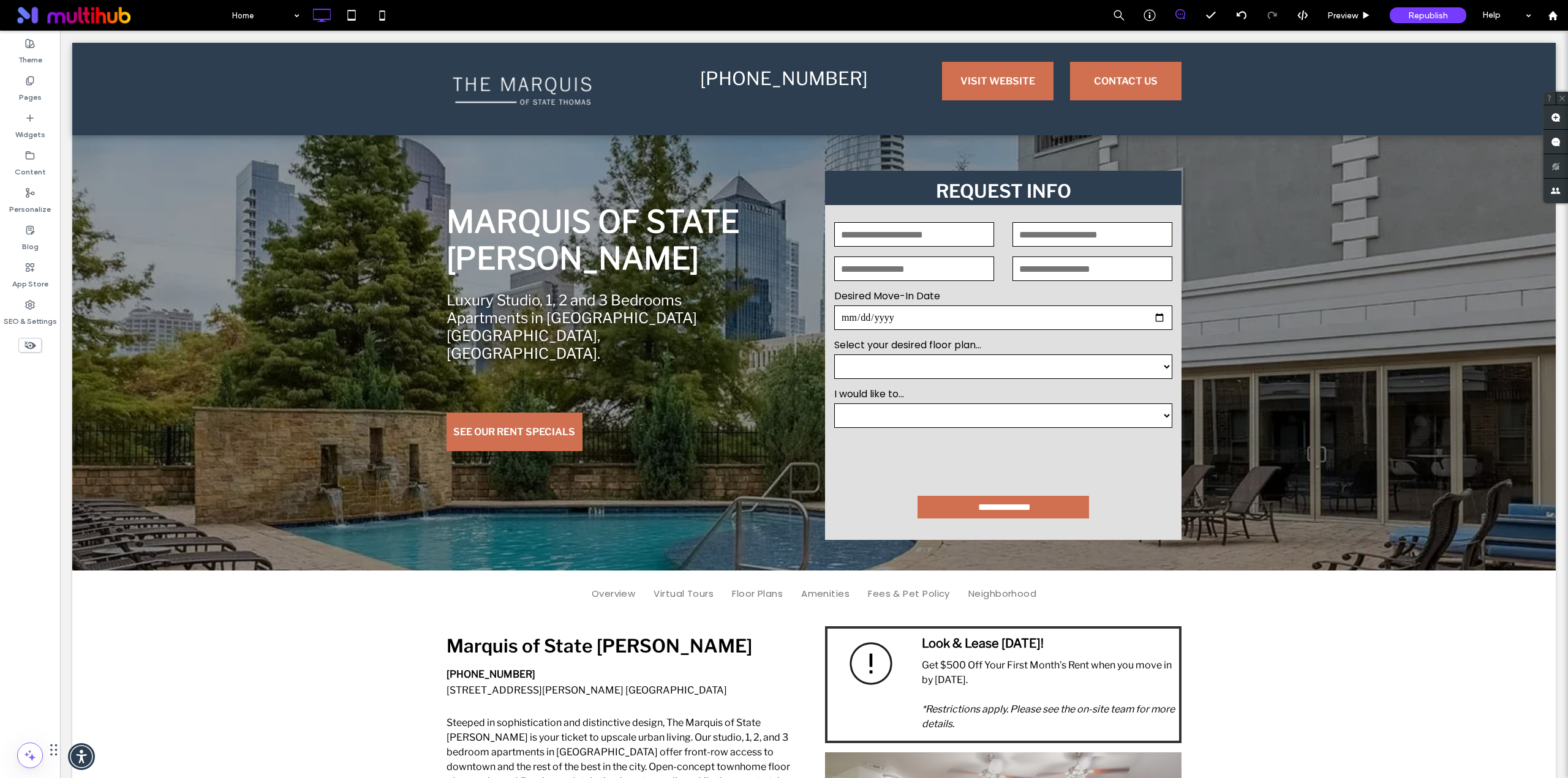
scroll to position [0, 0]
click at [1437, 15] on span "Republish" at bounding box center [1427, 15] width 40 height 11
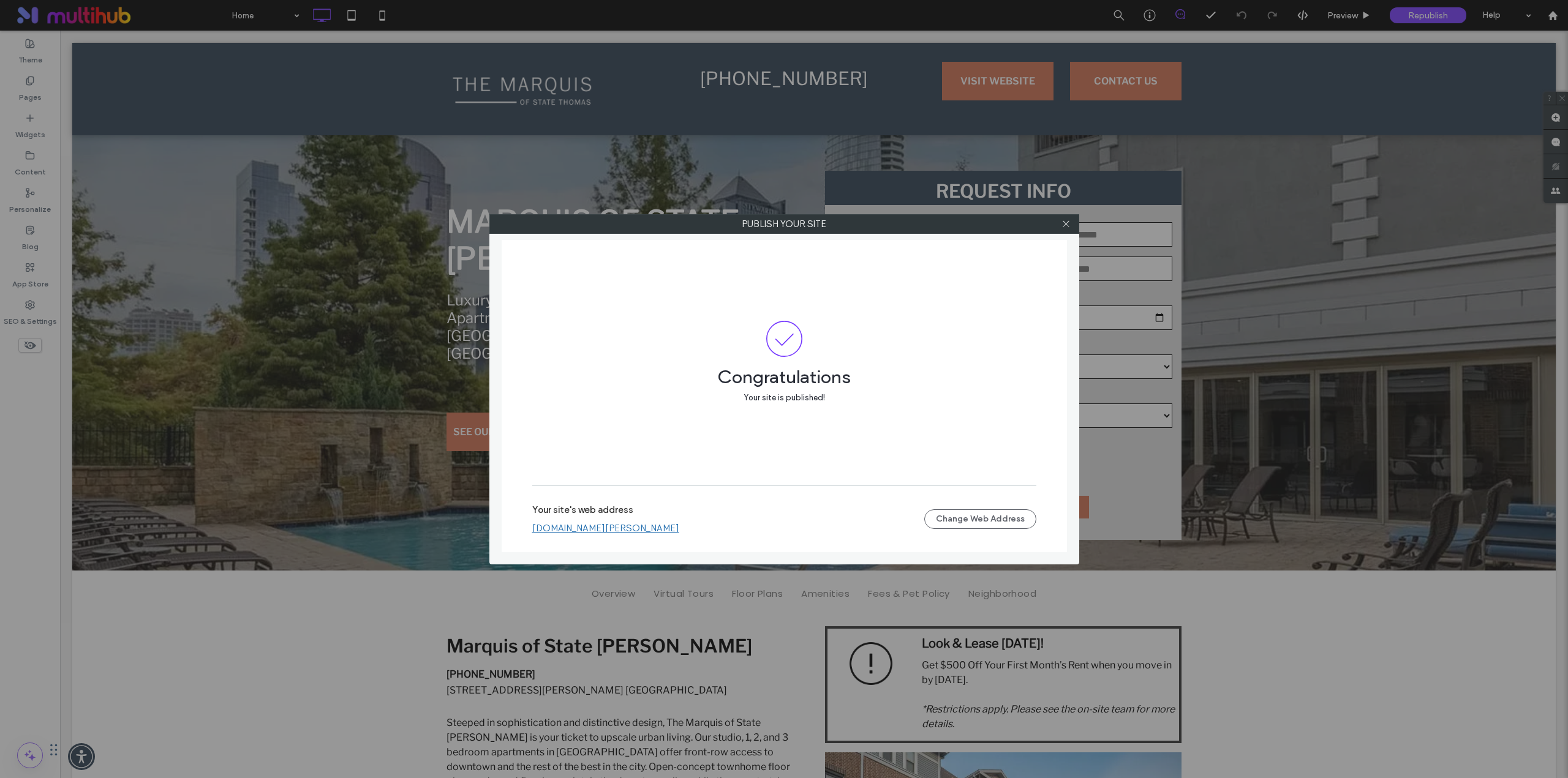
drag, startPoint x: 604, startPoint y: 525, endPoint x: 597, endPoint y: 514, distance: 13.0
click at [604, 525] on link "[DOMAIN_NAME][PERSON_NAME]" at bounding box center [606, 527] width 147 height 11
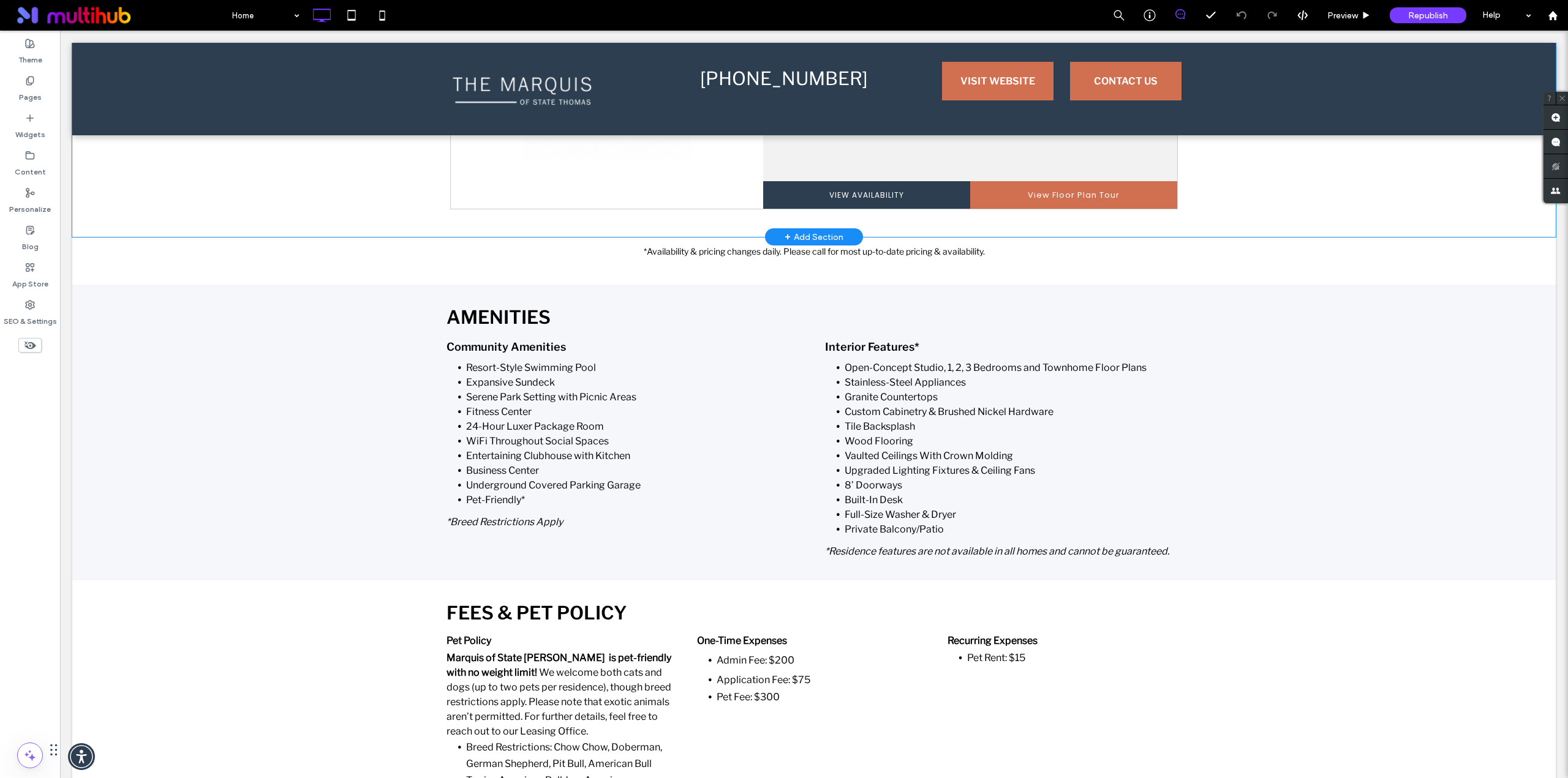
scroll to position [3673, 0]
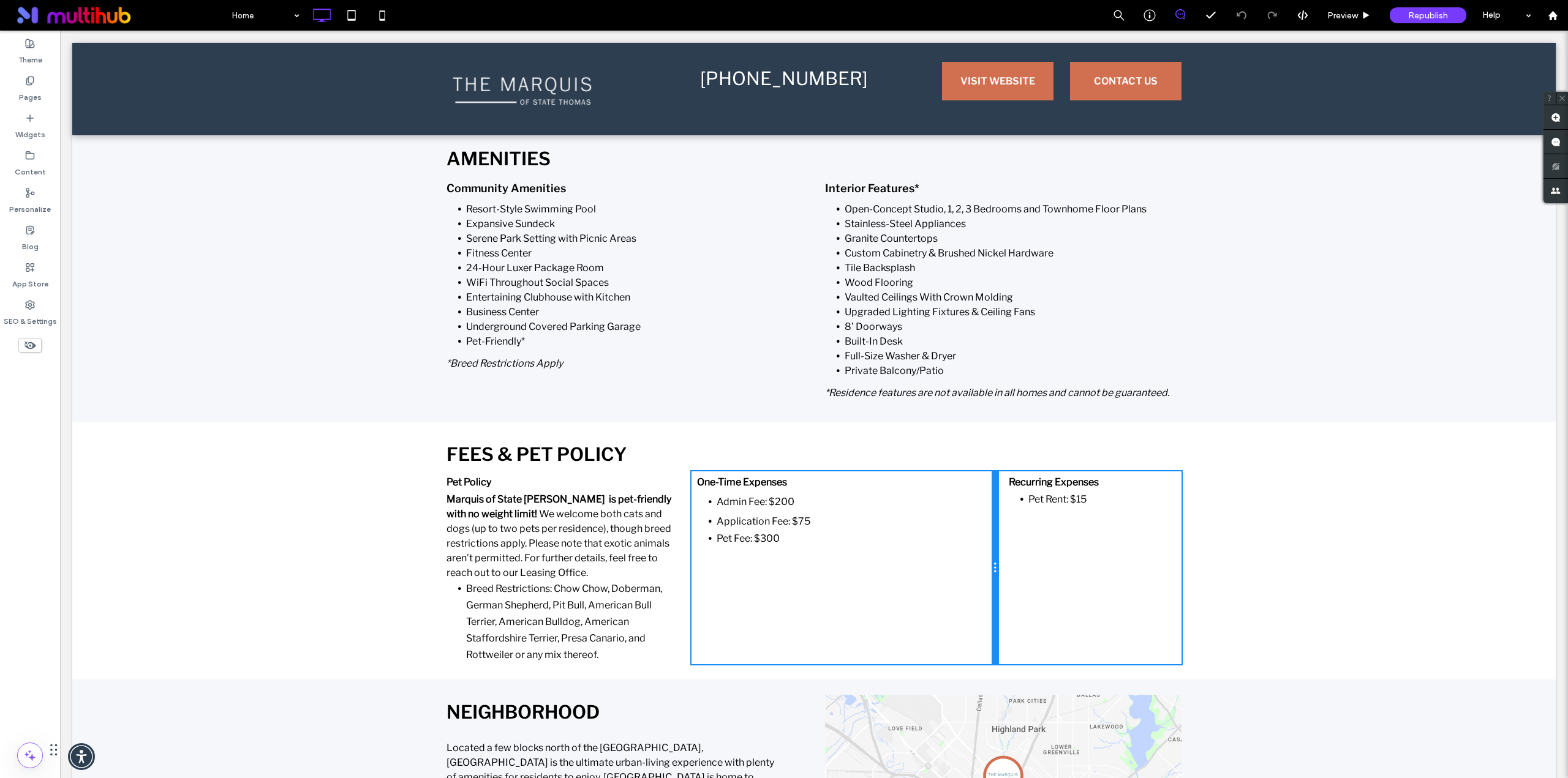
drag, startPoint x: 929, startPoint y: 591, endPoint x: 996, endPoint y: 591, distance: 67.0
click at [996, 591] on div "Pet Policy Marquis of State Thomas is pet-friendly with no weight limit! We wel…" at bounding box center [814, 568] width 735 height 193
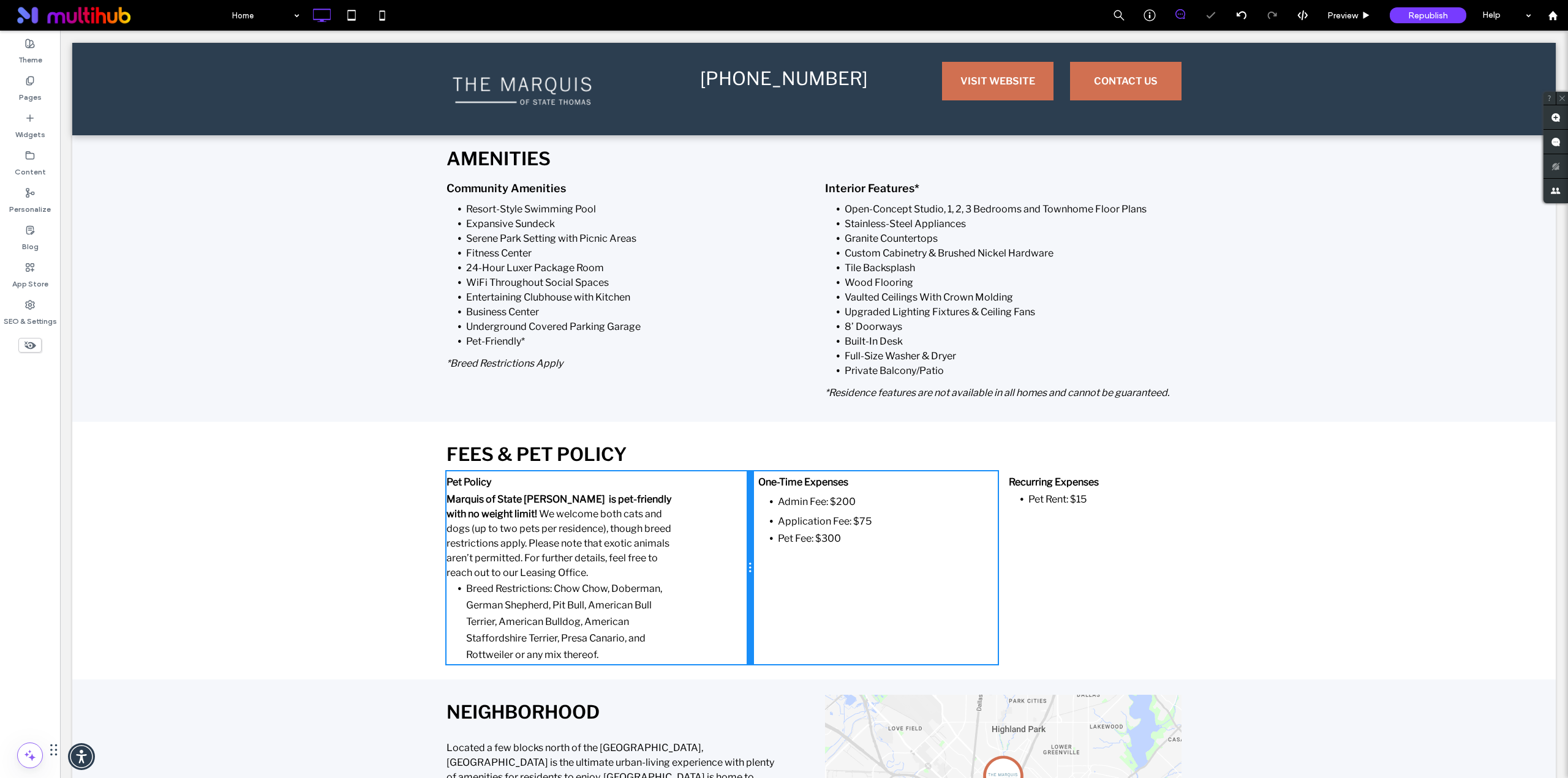
drag, startPoint x: 687, startPoint y: 601, endPoint x: 760, endPoint y: 602, distance: 73.0
click at [760, 602] on div "Pet Policy Marquis of State Thomas is pet-friendly with no weight limit! We wel…" at bounding box center [814, 568] width 735 height 193
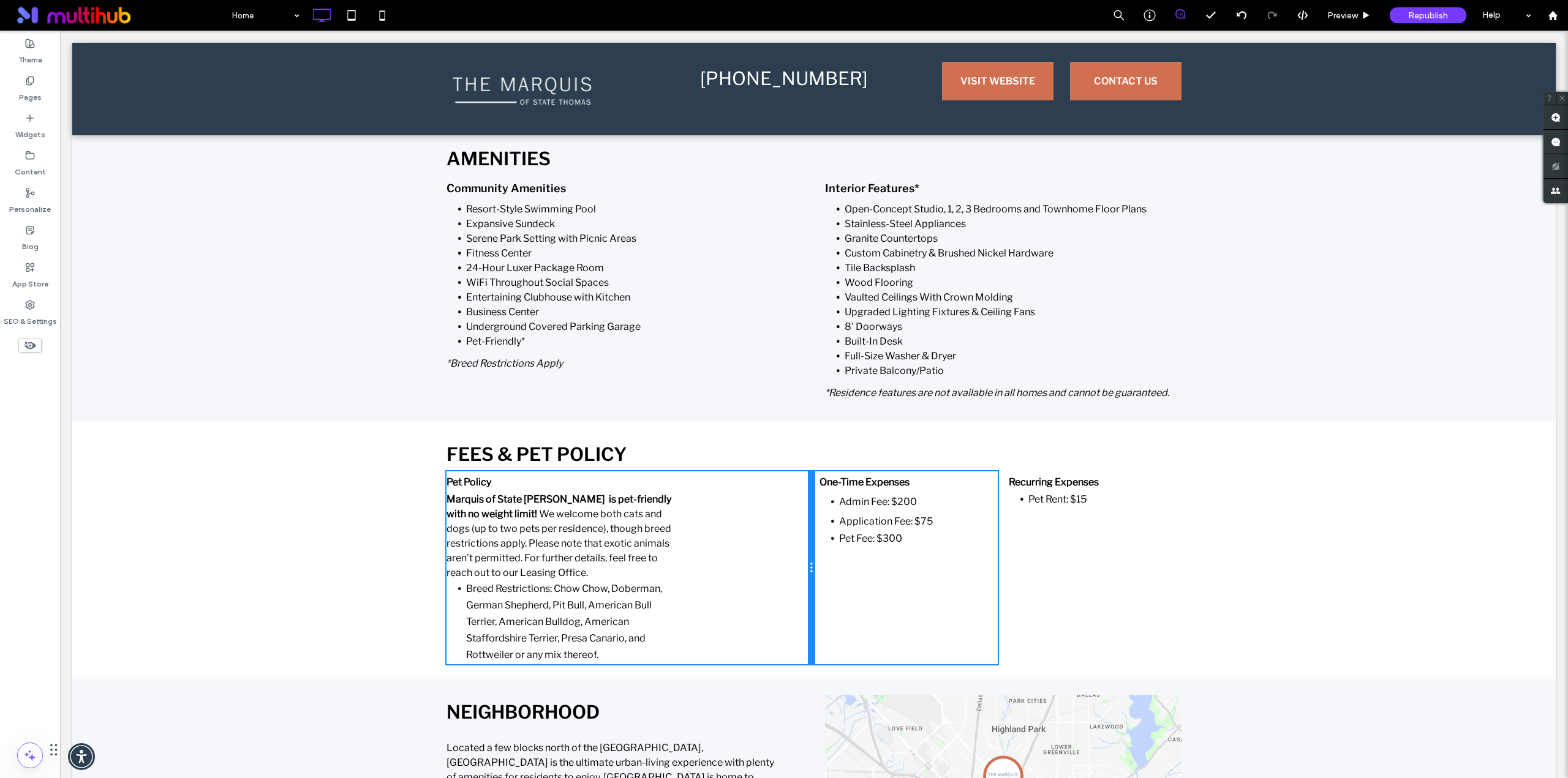
drag, startPoint x: 744, startPoint y: 606, endPoint x: 815, endPoint y: 607, distance: 71.0
click at [815, 607] on div "Pet Policy Marquis of State Thomas is pet-friendly with no weight limit! We wel…" at bounding box center [814, 568] width 735 height 193
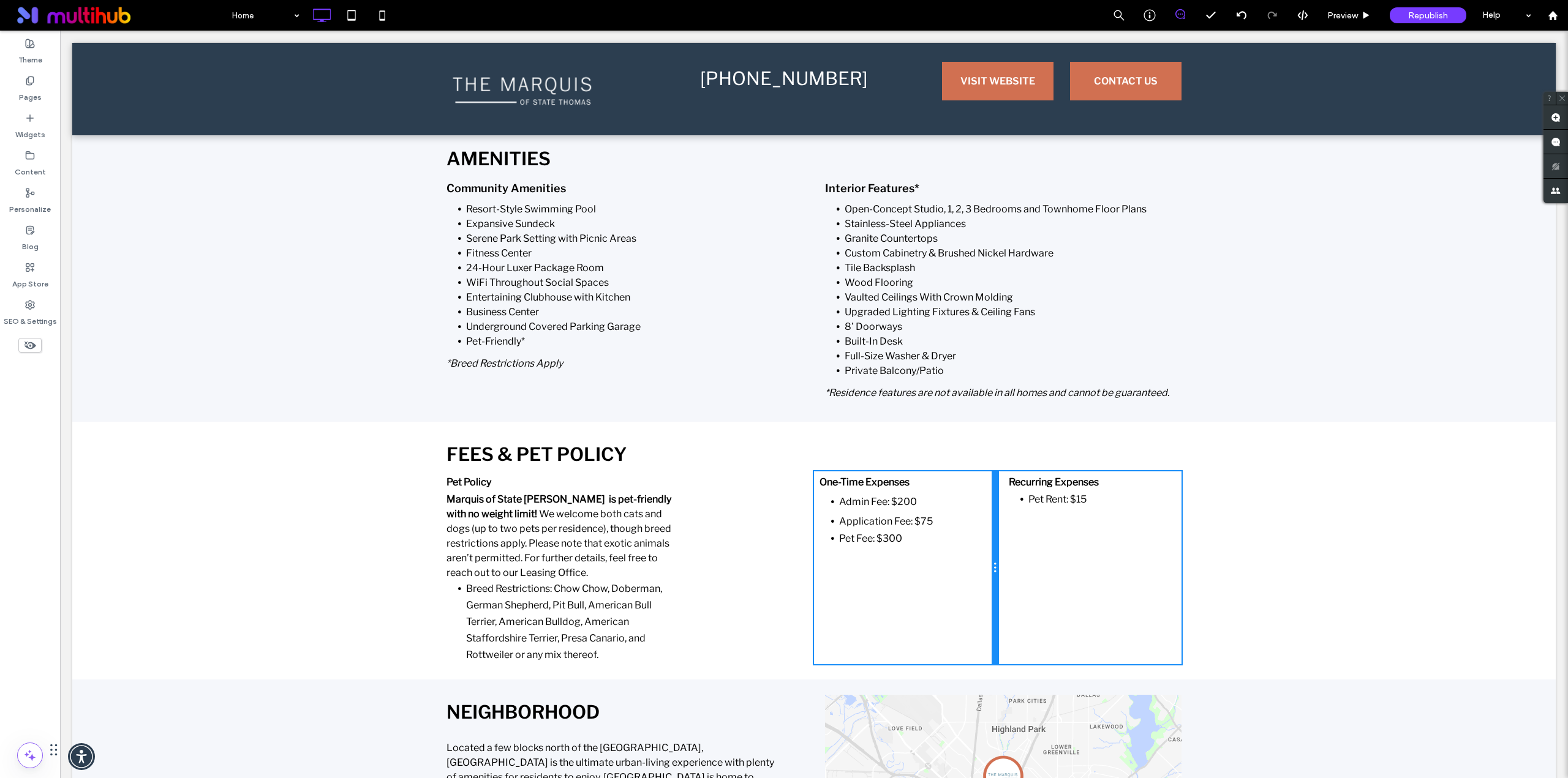
drag, startPoint x: 992, startPoint y: 589, endPoint x: 1004, endPoint y: 590, distance: 12.0
click at [1004, 590] on div "Pet Policy Marquis of State Thomas is pet-friendly with no weight limit! We wel…" at bounding box center [814, 568] width 735 height 193
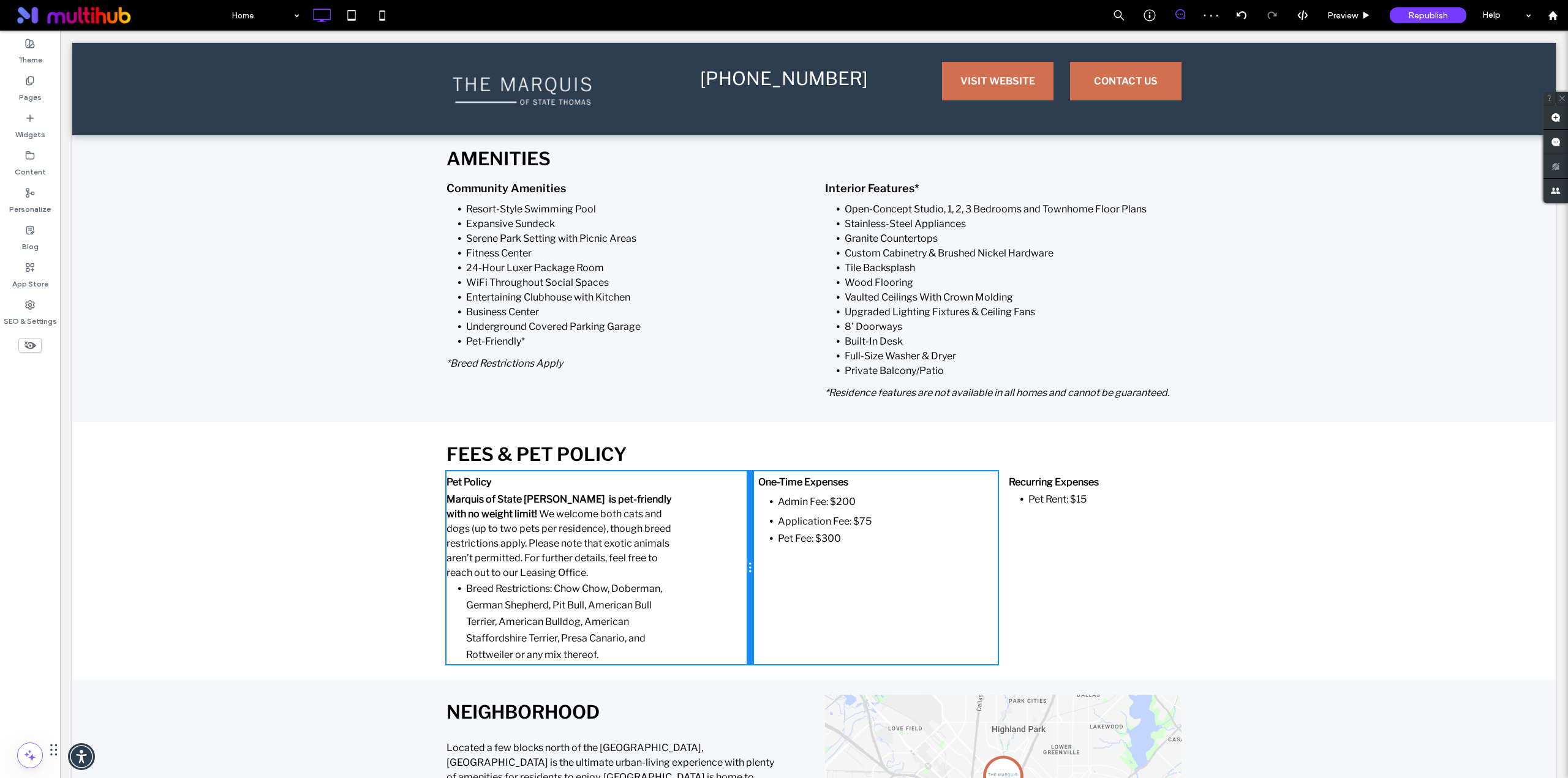
drag, startPoint x: 806, startPoint y: 587, endPoint x: 752, endPoint y: 587, distance: 54.0
click at [752, 587] on div "Pet Policy Marquis of State Thomas is pet-friendly with no weight limit! We wel…" at bounding box center [814, 568] width 735 height 193
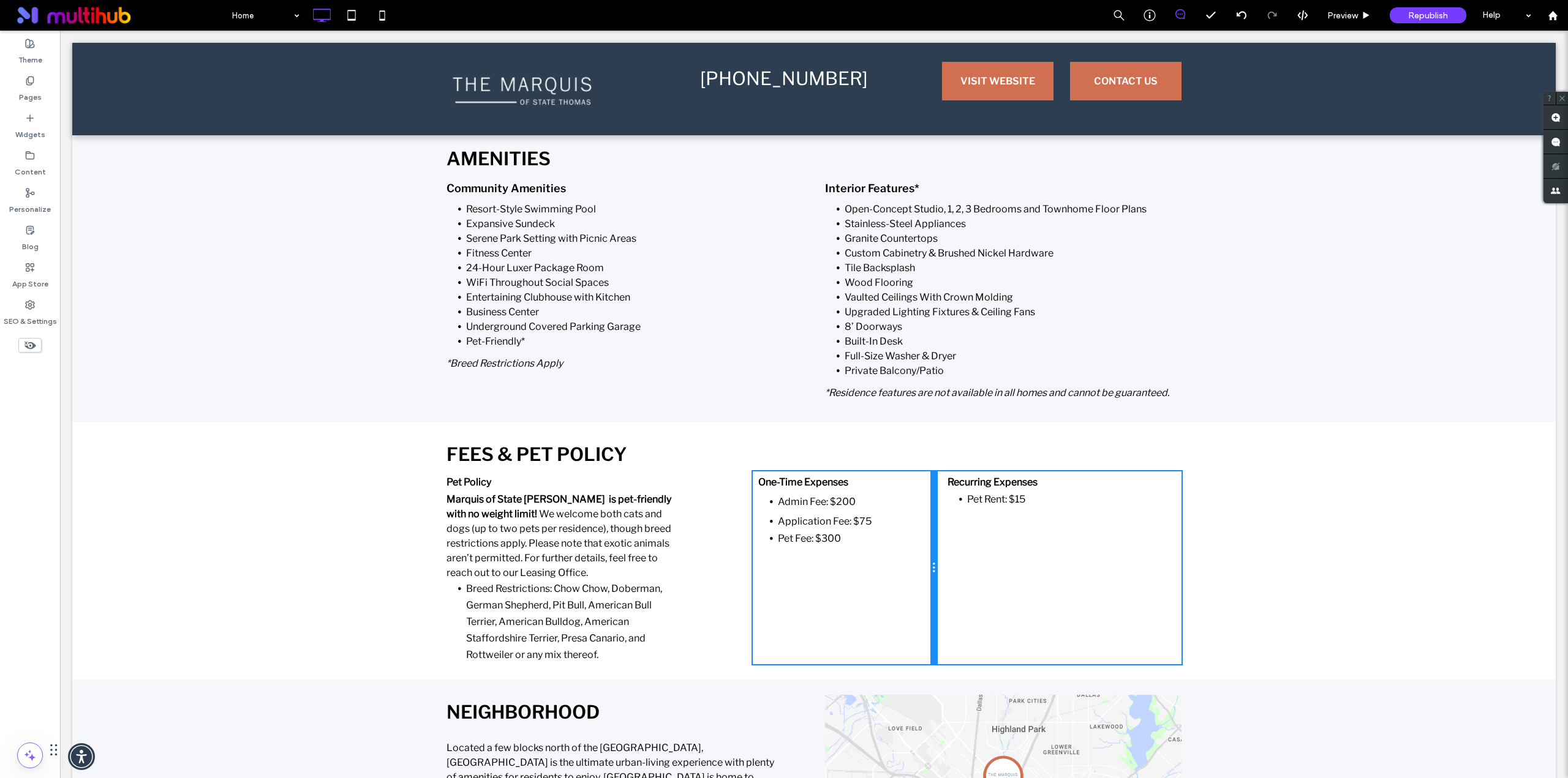
drag, startPoint x: 992, startPoint y: 585, endPoint x: 951, endPoint y: 586, distance: 41.0
click at [951, 586] on div "Pet Policy Marquis of State Thomas is pet-friendly with no weight limit! We wel…" at bounding box center [814, 568] width 735 height 193
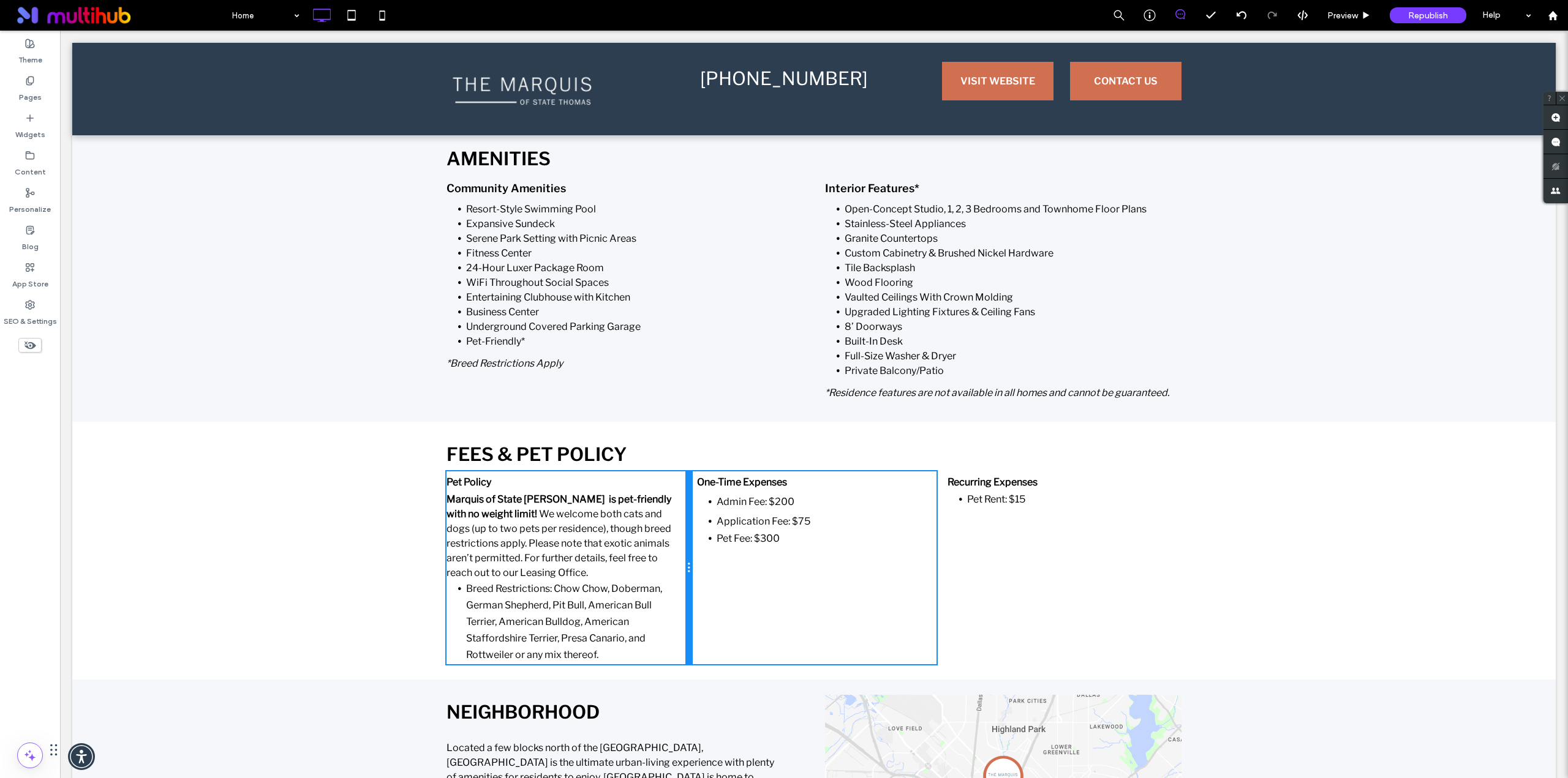
drag, startPoint x: 745, startPoint y: 600, endPoint x: 704, endPoint y: 600, distance: 41.0
click at [704, 600] on div "Pet Policy Marquis of State Thomas is pet-friendly with no weight limit! We wel…" at bounding box center [814, 568] width 735 height 193
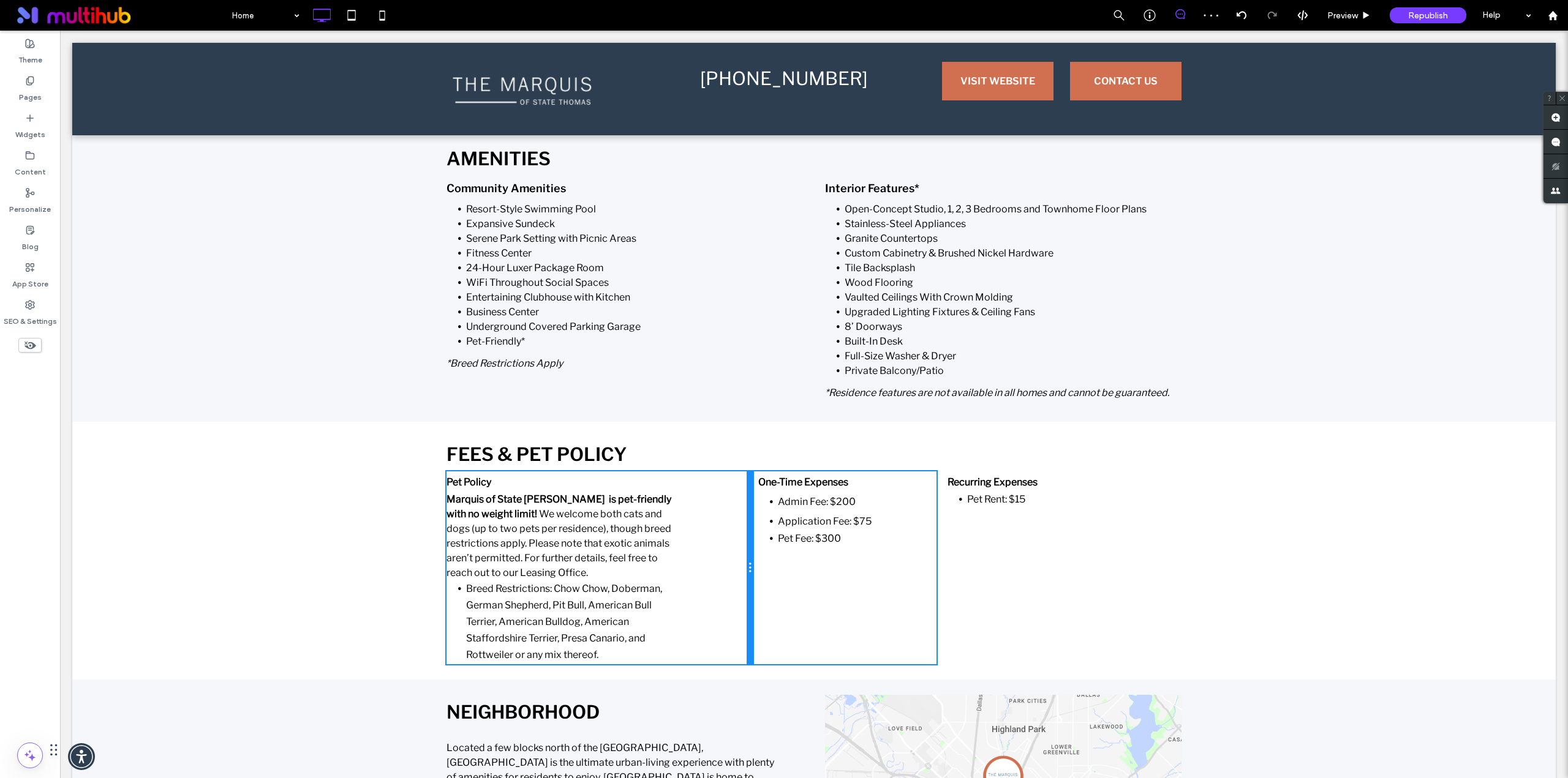
drag, startPoint x: 682, startPoint y: 609, endPoint x: 718, endPoint y: 609, distance: 36.0
click at [718, 609] on div "Pet Policy Marquis of State Thomas is pet-friendly with no weight limit! We wel…" at bounding box center [599, 568] width 306 height 193
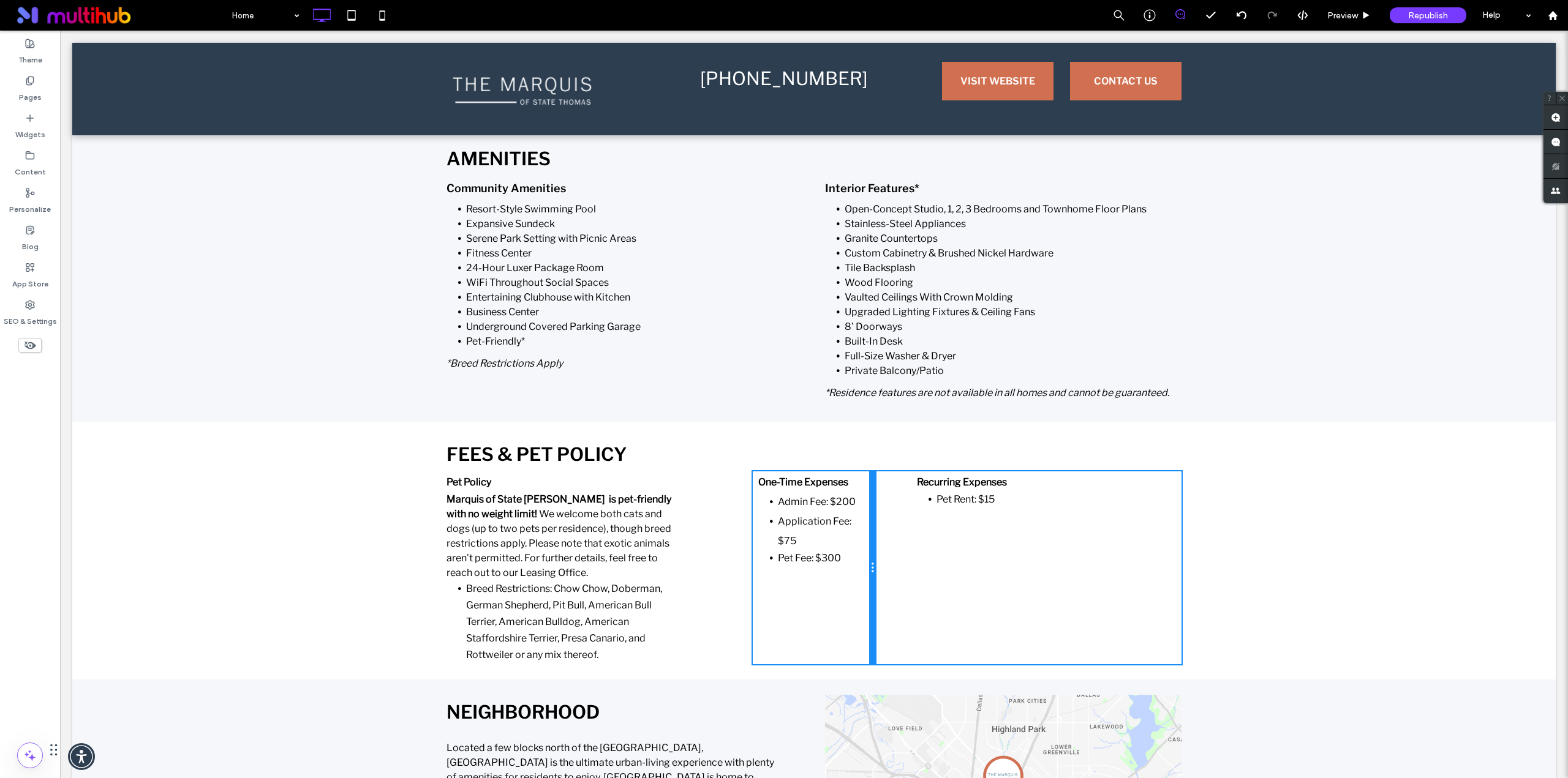
drag, startPoint x: 931, startPoint y: 606, endPoint x: 883, endPoint y: 606, distance: 48.0
click at [883, 606] on div "Pet Policy Marquis of State Thomas is pet-friendly with no weight limit! We wel…" at bounding box center [814, 568] width 735 height 193
drag, startPoint x: 866, startPoint y: 613, endPoint x: 908, endPoint y: 608, distance: 42.3
click at [908, 608] on div "One-Time Expenses Admin Fee: $200 Application Fee: $75 Pet Fee: $300 Click To P…" at bounding box center [844, 568] width 183 height 193
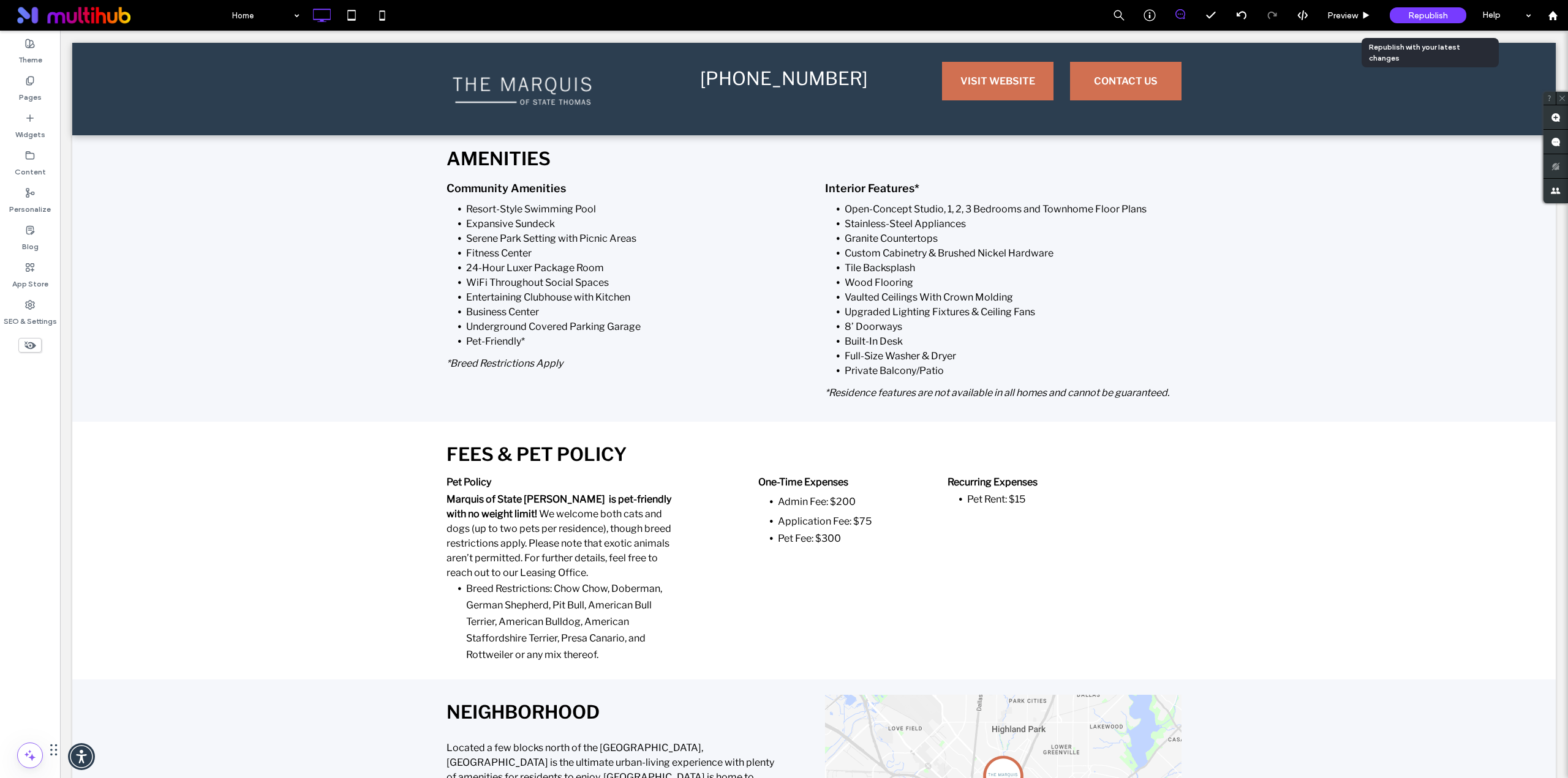
click at [1434, 17] on span "Republish" at bounding box center [1427, 15] width 40 height 11
